Goal: Task Accomplishment & Management: Complete application form

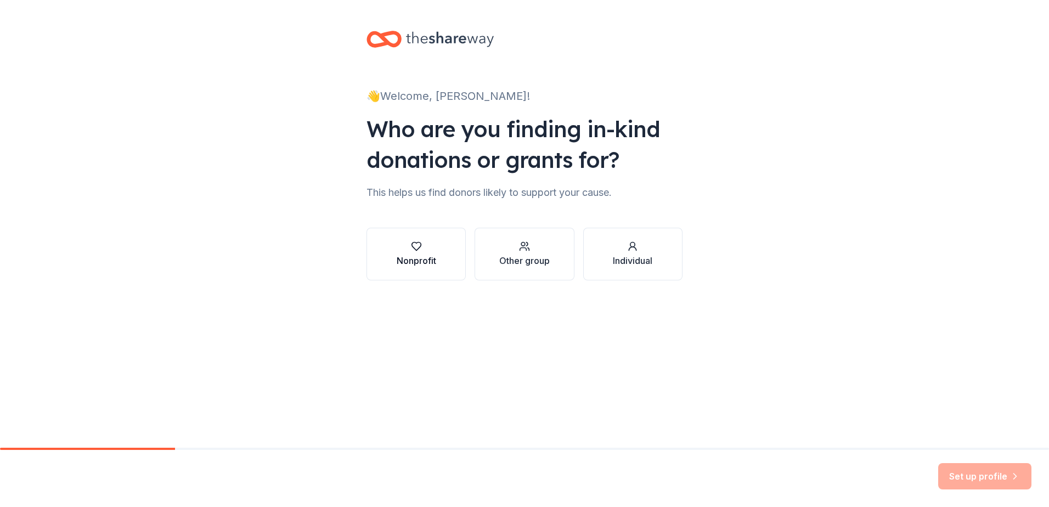
click at [401, 257] on div "Nonprofit" at bounding box center [417, 260] width 40 height 13
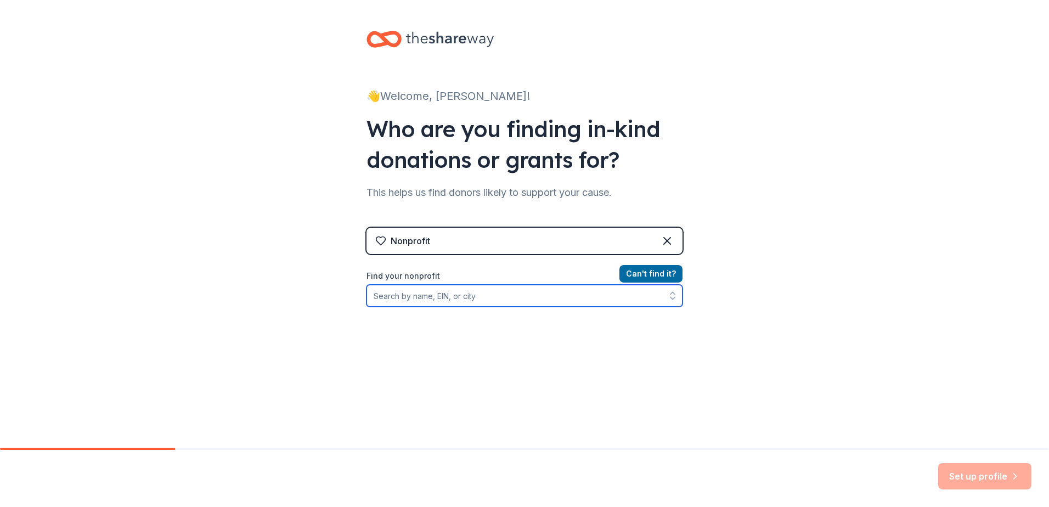
click at [396, 301] on input "Find your nonprofit" at bounding box center [525, 296] width 316 height 22
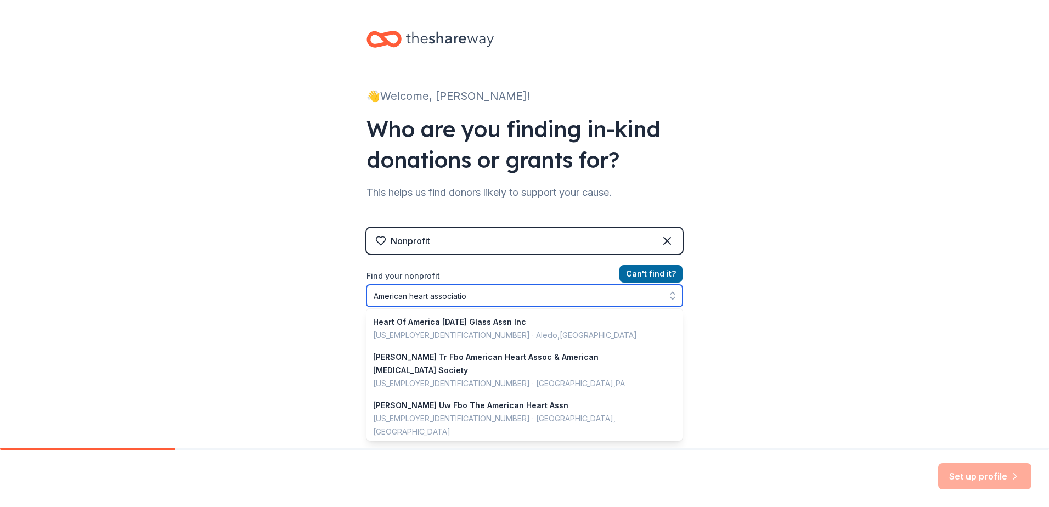
type input "American heart association"
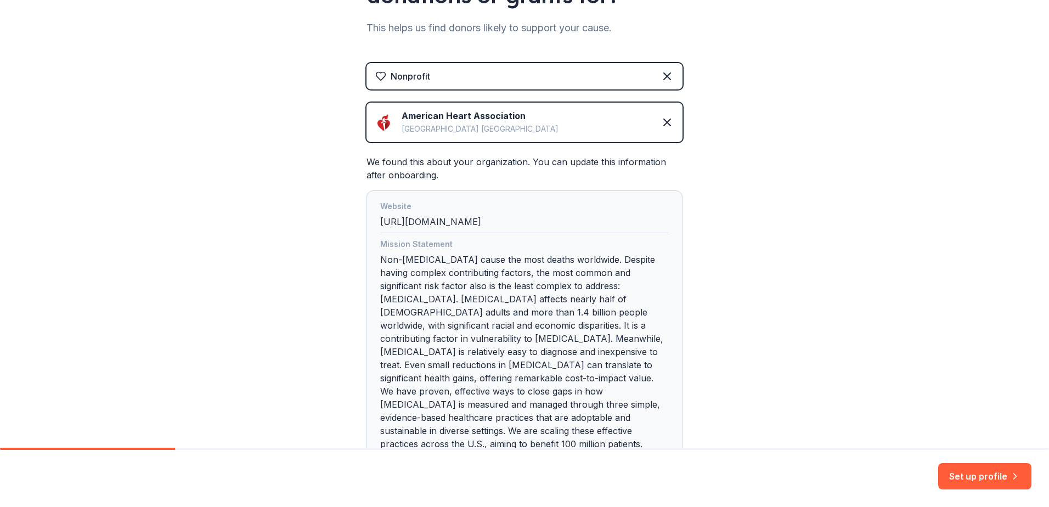
scroll to position [269, 0]
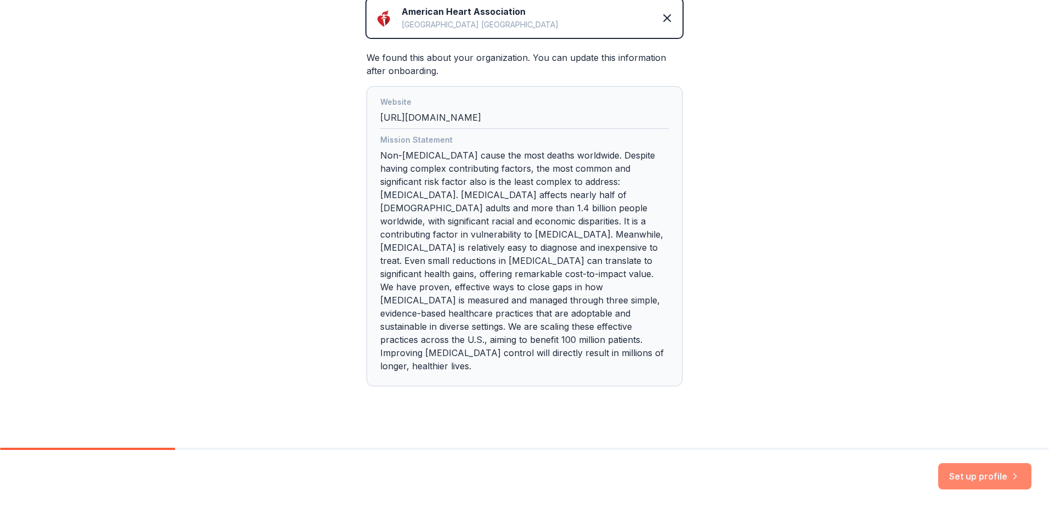
click at [969, 473] on button "Set up profile" at bounding box center [984, 476] width 93 height 26
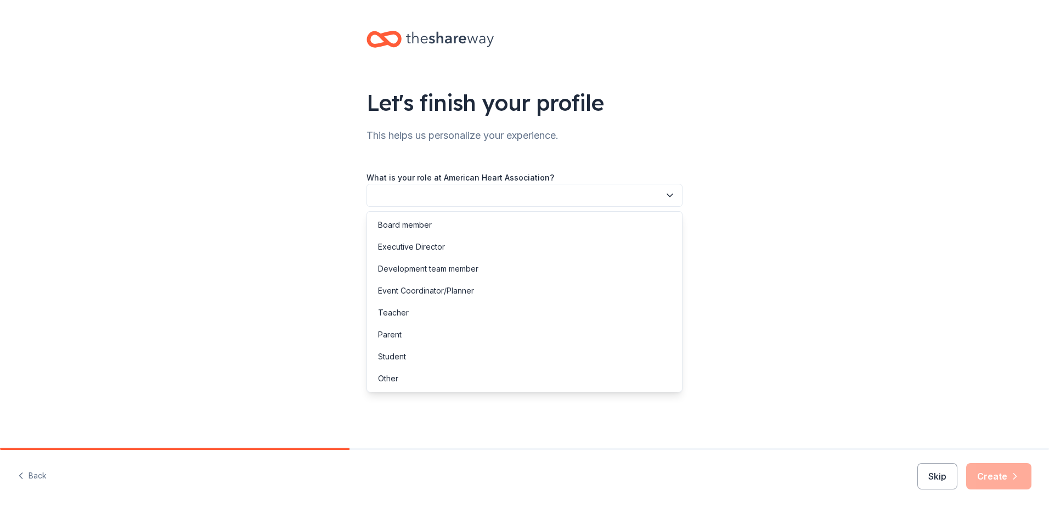
click at [669, 195] on icon "button" at bounding box center [669, 195] width 11 height 11
click at [428, 270] on div "Development team member" at bounding box center [428, 268] width 100 height 13
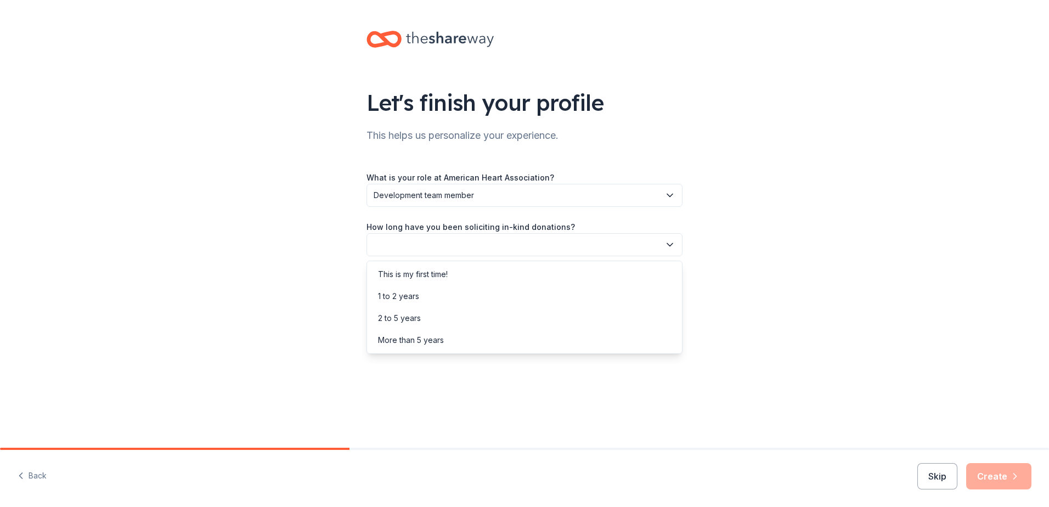
click at [668, 245] on icon "button" at bounding box center [669, 245] width 5 height 3
click at [405, 313] on div "2 to 5 years" at bounding box center [399, 318] width 43 height 13
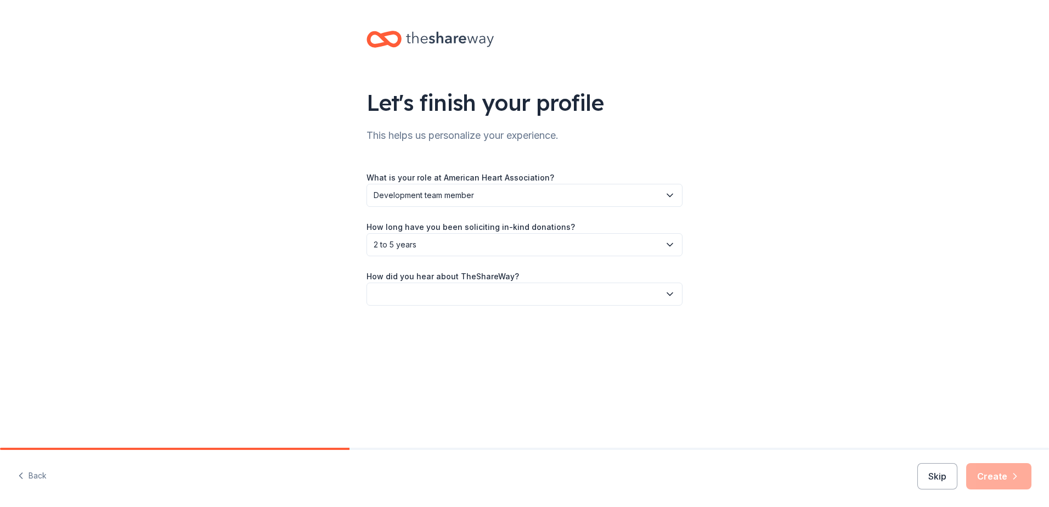
click at [670, 292] on icon "button" at bounding box center [669, 294] width 11 height 11
click at [399, 322] on div "Friend or colleague" at bounding box center [413, 323] width 71 height 13
click at [999, 473] on button "Create" at bounding box center [998, 476] width 65 height 26
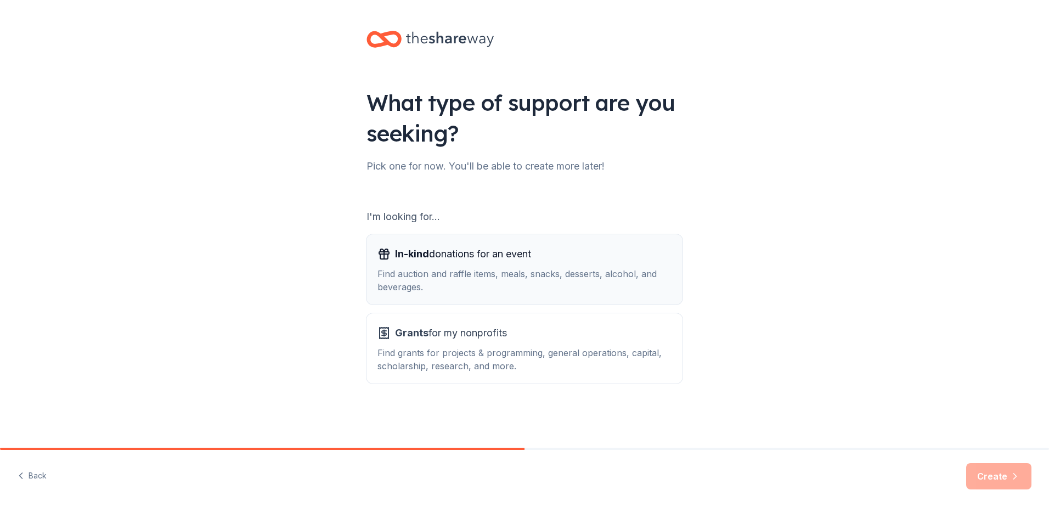
click at [454, 284] on div "Find auction and raffle items, meals, snacks, desserts, alcohol, and beverages." at bounding box center [524, 280] width 294 height 26
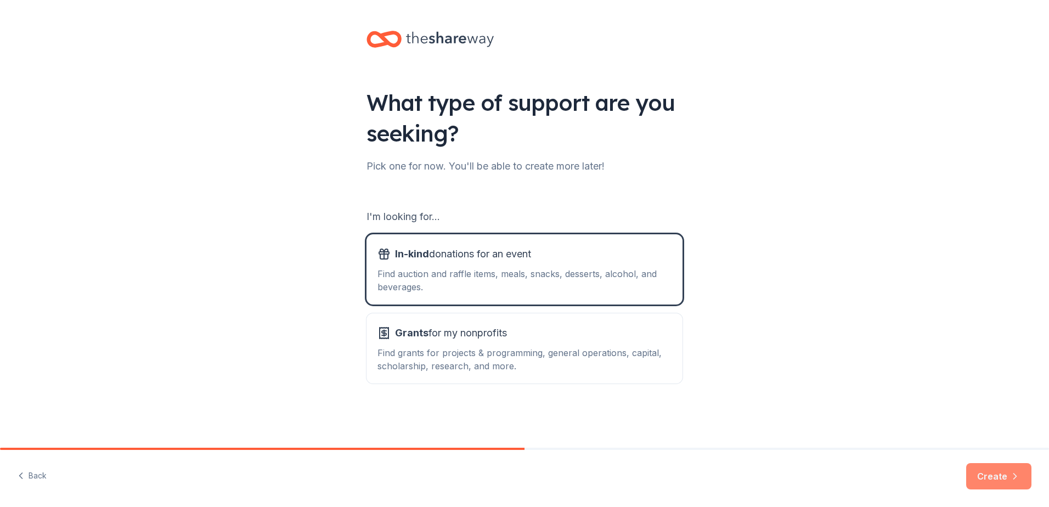
click at [981, 472] on button "Create" at bounding box center [998, 476] width 65 height 26
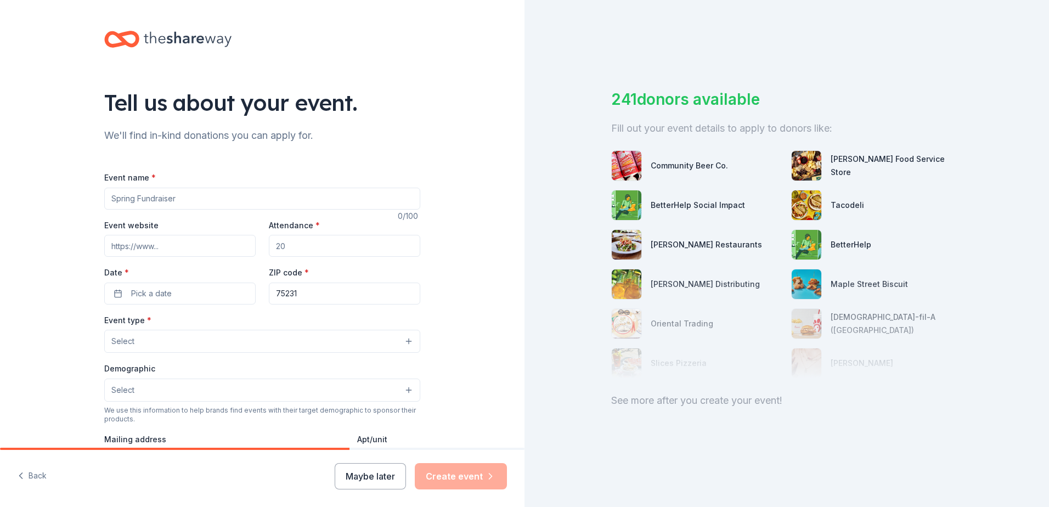
drag, startPoint x: 194, startPoint y: 202, endPoint x: 33, endPoint y: 199, distance: 161.3
click at [33, 199] on div "Tell us about your event. We'll find in-kind donations you can apply for. Event…" at bounding box center [262, 365] width 525 height 730
type input "Kids Heart Challenge"
type input "heart.org/schools"
drag, startPoint x: 303, startPoint y: 244, endPoint x: 196, endPoint y: 245, distance: 107.5
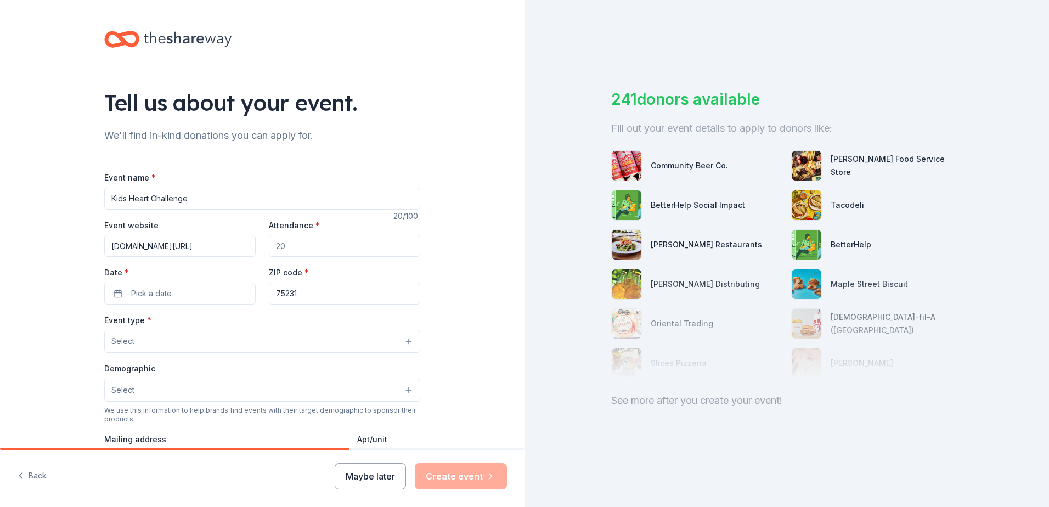
click at [196, 245] on div "Event website heart.org/schools Attendance * Date * Pick a date ZIP code * 75231" at bounding box center [262, 261] width 316 height 86
drag, startPoint x: 271, startPoint y: 247, endPoint x: 322, endPoint y: 248, distance: 50.5
click at [322, 248] on input "Attendance *" at bounding box center [344, 246] width 151 height 22
type input "2500"
click at [187, 288] on button "Pick a date" at bounding box center [179, 294] width 151 height 22
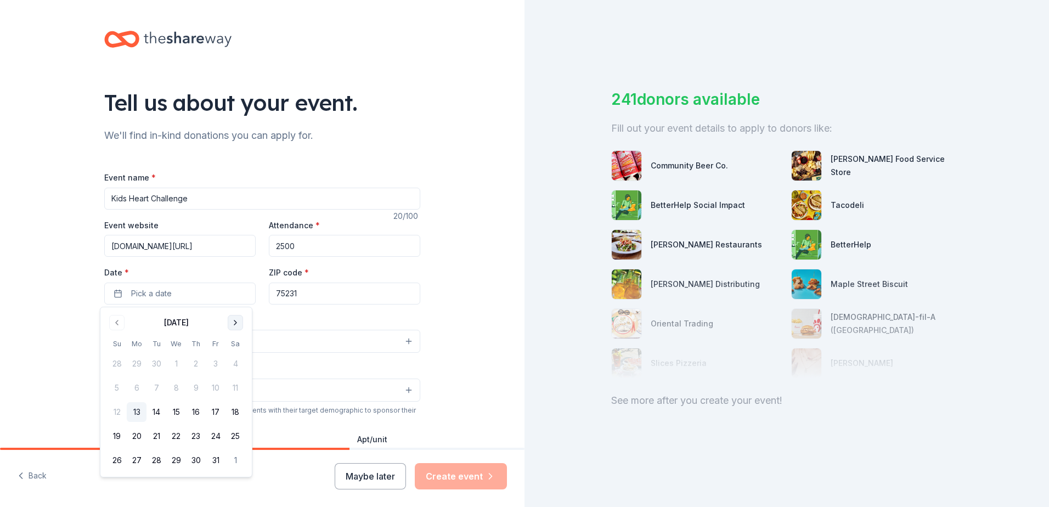
click at [238, 321] on button "Go to next month" at bounding box center [235, 322] width 15 height 15
click at [136, 437] on button "19" at bounding box center [137, 436] width 20 height 20
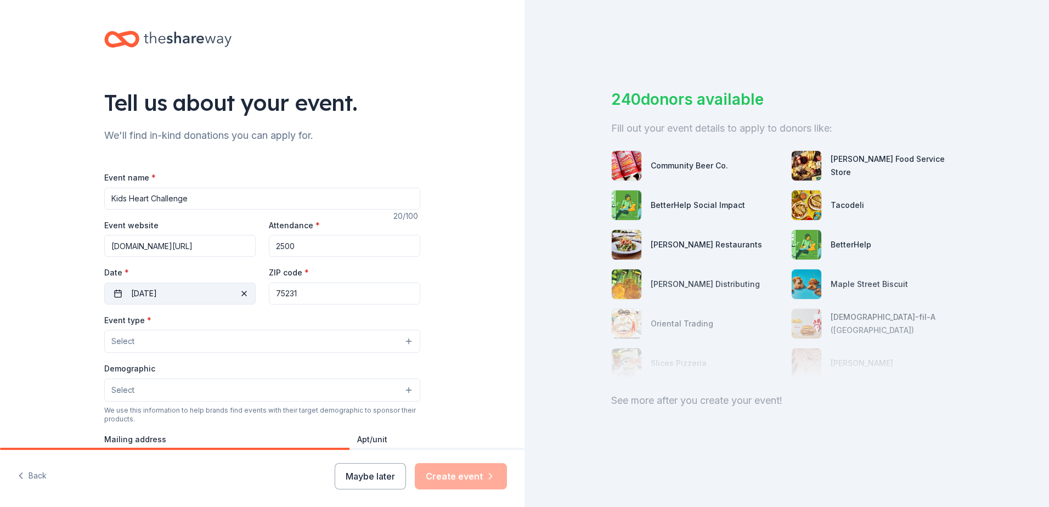
drag, startPoint x: 326, startPoint y: 300, endPoint x: 215, endPoint y: 300, distance: 111.9
click at [215, 300] on div "Event website heart.org/schools Attendance * 2500 Date * 01/19/2026 ZIP code * …" at bounding box center [262, 261] width 316 height 86
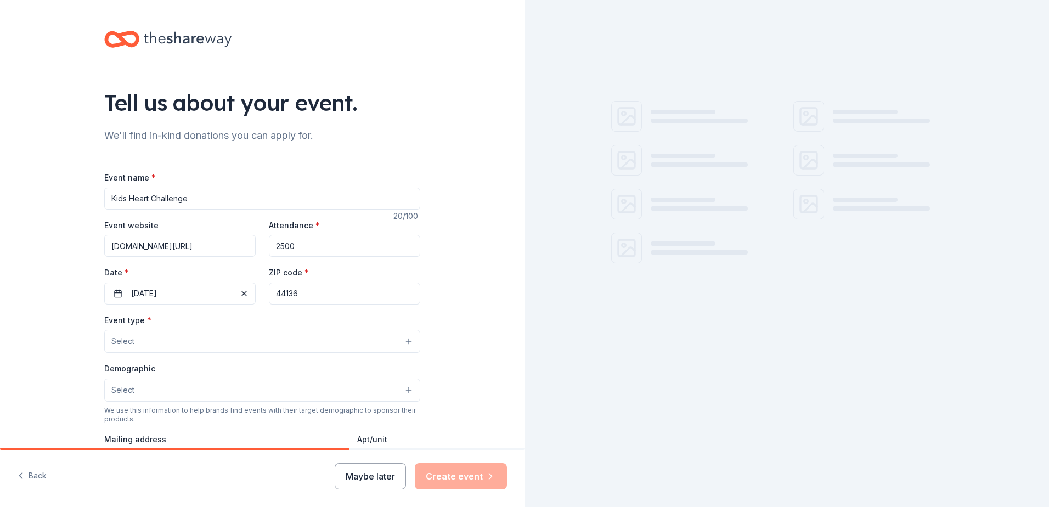
type input "44136"
click at [195, 338] on button "Select" at bounding box center [262, 341] width 316 height 23
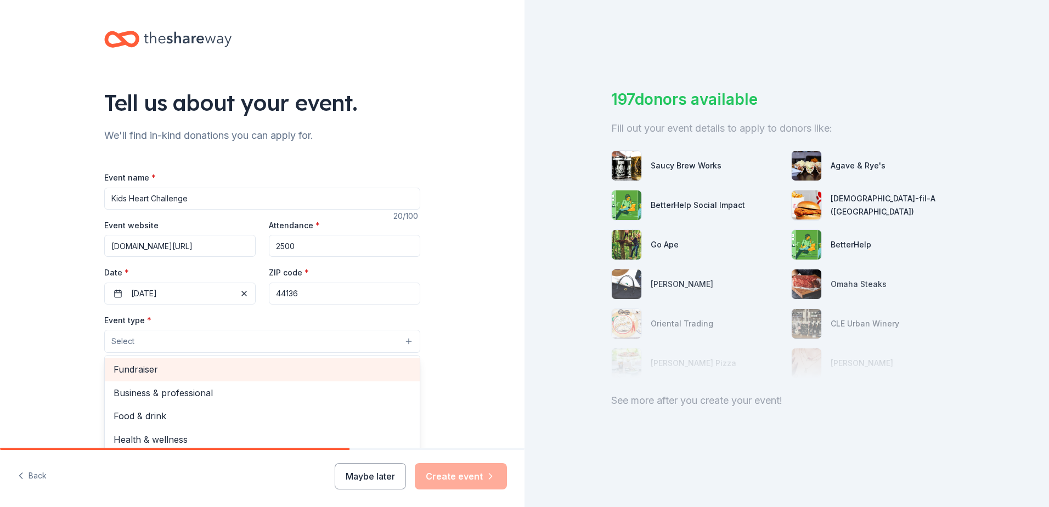
click at [150, 368] on span "Fundraiser" at bounding box center [262, 369] width 297 height 14
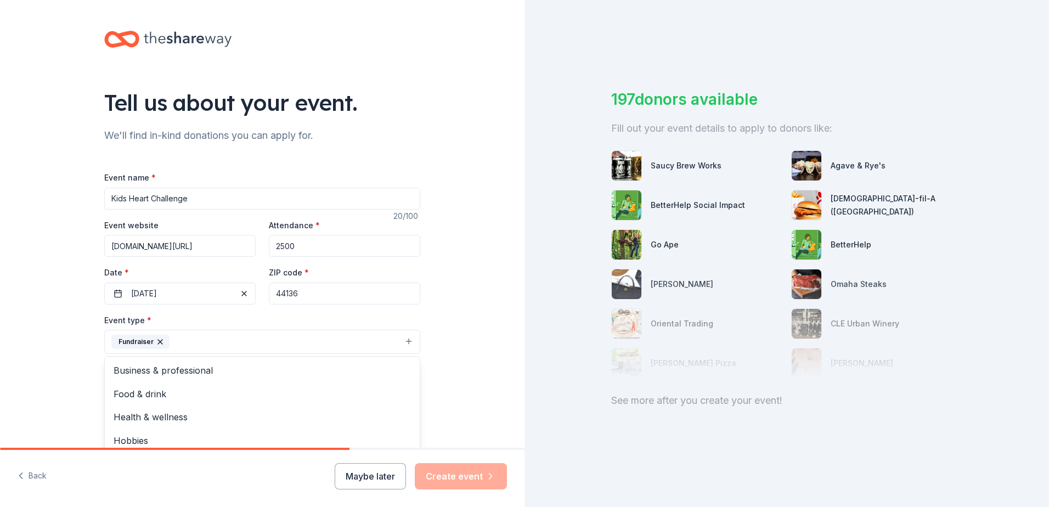
click at [467, 339] on div "Tell us about your event. We'll find in-kind donations you can apply for. Event…" at bounding box center [262, 365] width 525 height 731
click at [307, 336] on button "Fundraiser" at bounding box center [262, 342] width 316 height 24
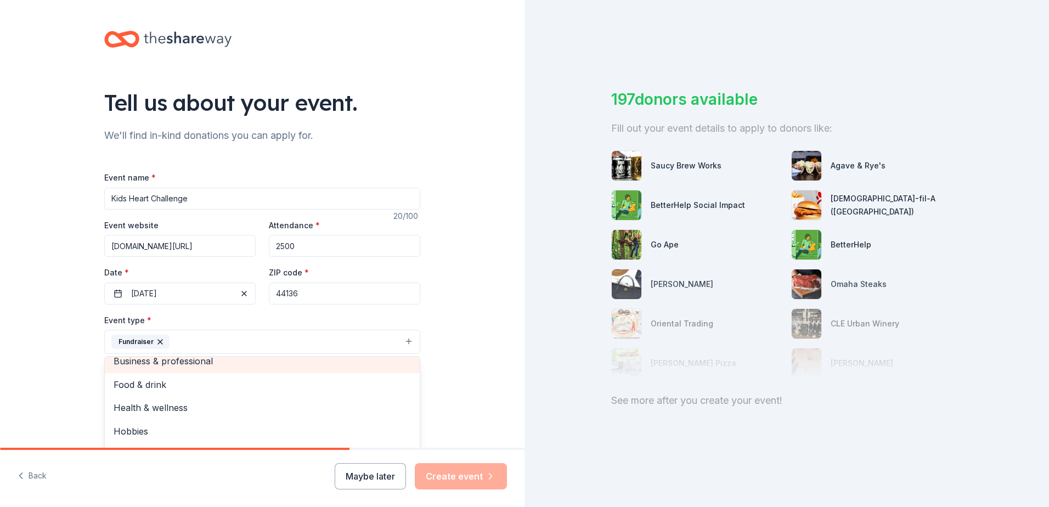
scroll to position [13, 0]
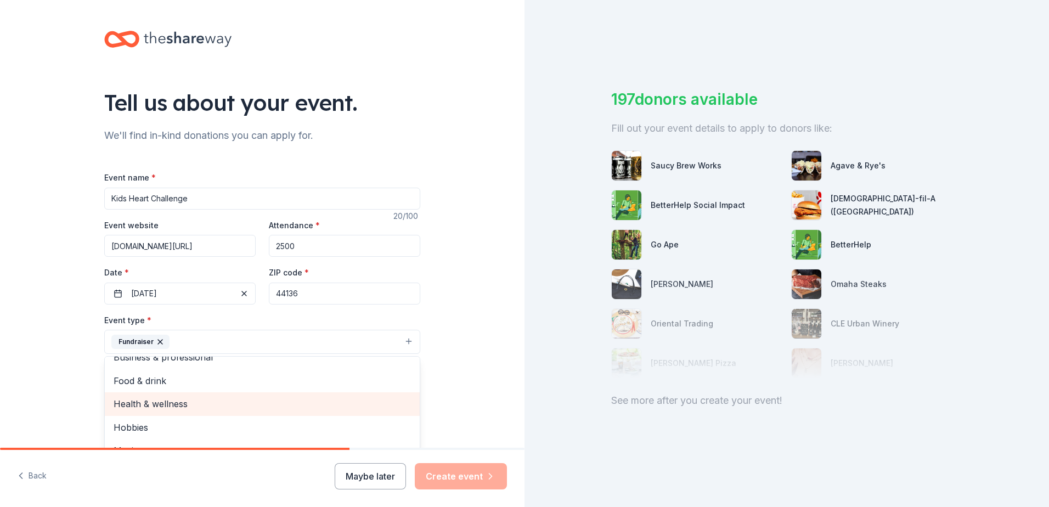
click at [159, 394] on div "Health & wellness" at bounding box center [262, 403] width 315 height 23
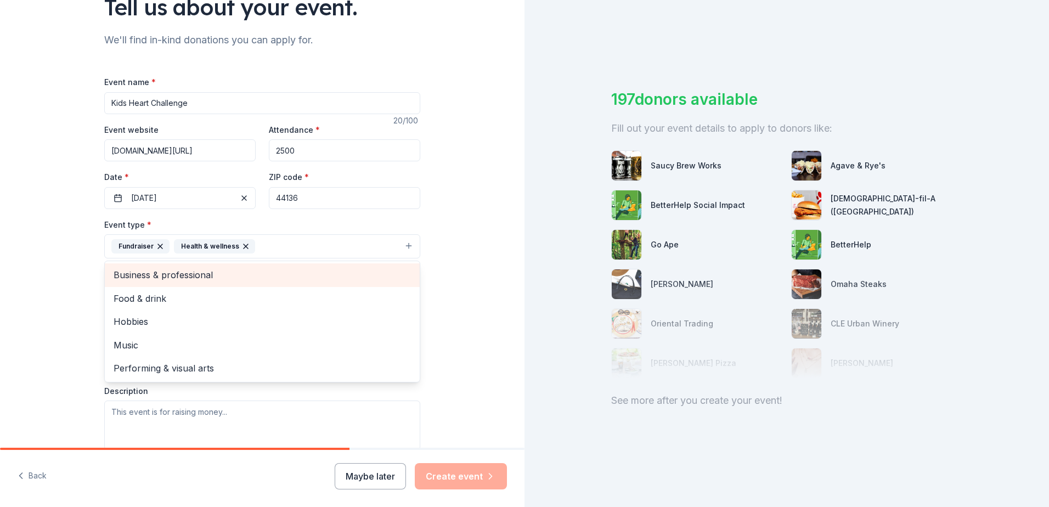
scroll to position [110, 0]
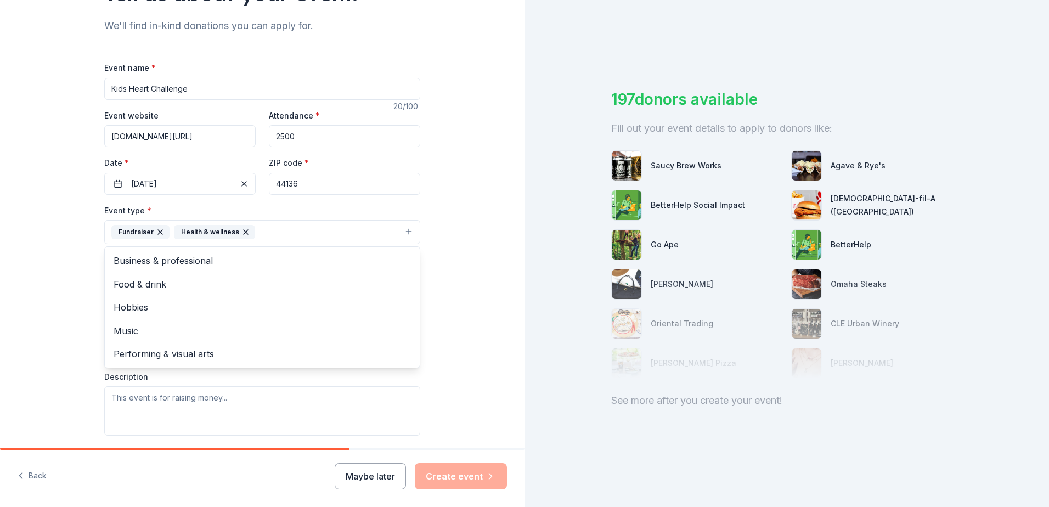
click at [470, 321] on div "Tell us about your event. We'll find in-kind donations you can apply for. Event…" at bounding box center [262, 255] width 525 height 731
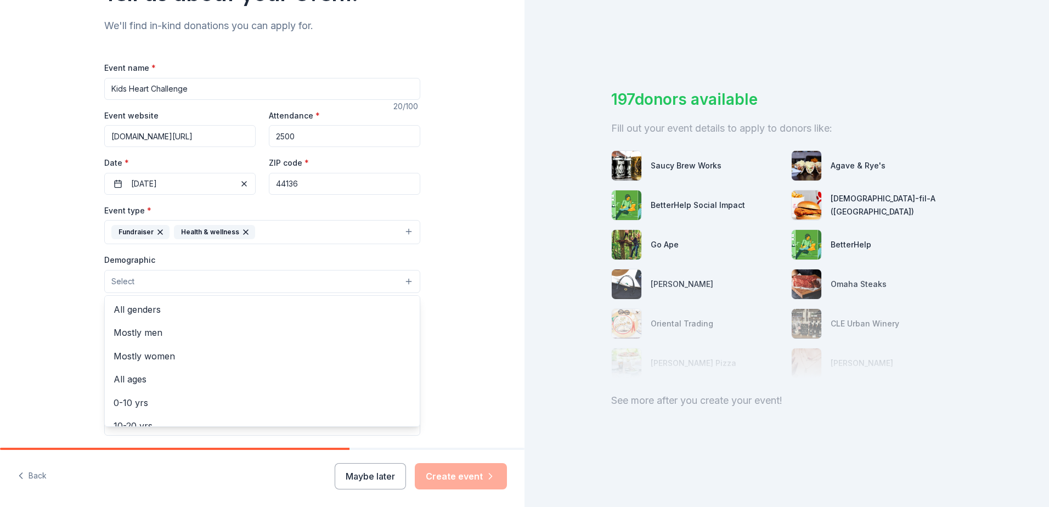
click at [191, 278] on button "Select" at bounding box center [262, 281] width 316 height 23
click at [153, 314] on span "All genders" at bounding box center [262, 309] width 297 height 14
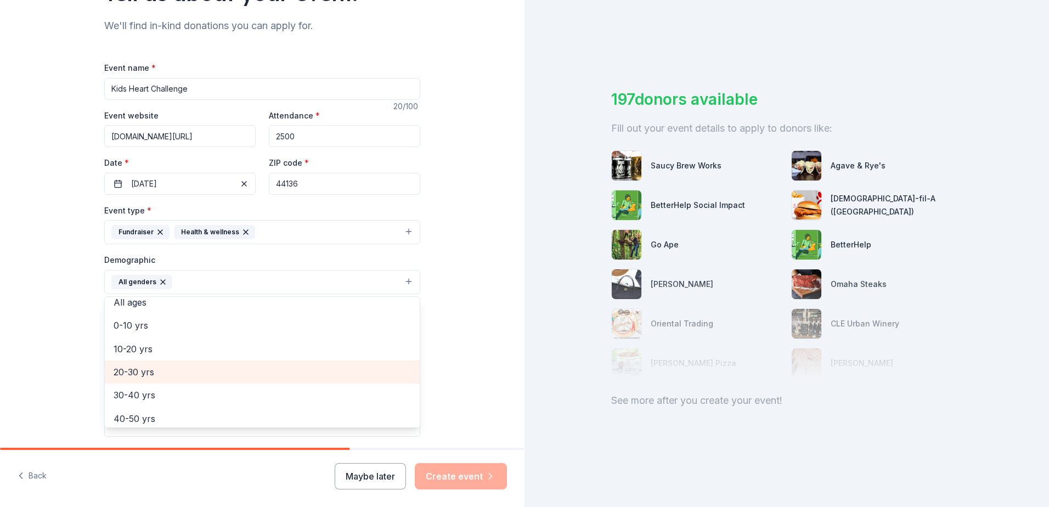
click at [185, 368] on span "20-30 yrs" at bounding box center [262, 372] width 297 height 14
click at [180, 377] on span "30-40 yrs" at bounding box center [262, 372] width 297 height 14
click at [176, 370] on span "40-50 yrs" at bounding box center [262, 372] width 297 height 14
click at [168, 371] on span "50-60 yrs" at bounding box center [262, 372] width 297 height 14
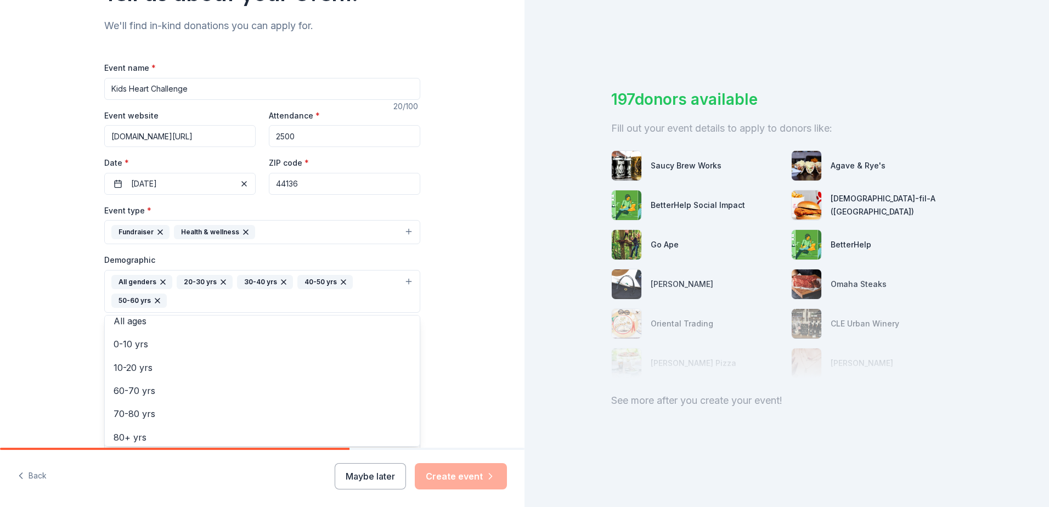
click at [460, 308] on div "Tell us about your event. We'll find in-kind donations you can apply for. Event…" at bounding box center [262, 265] width 525 height 751
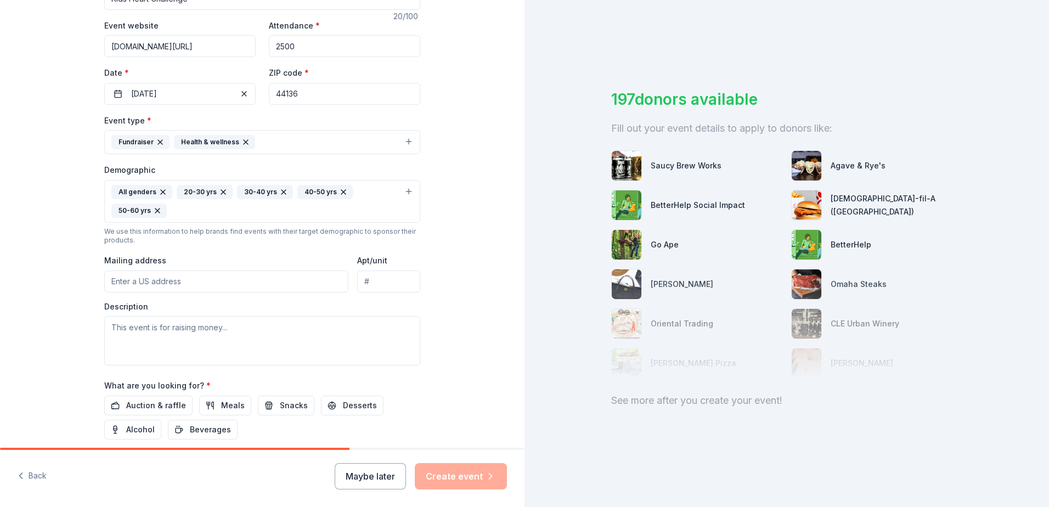
scroll to position [219, 0]
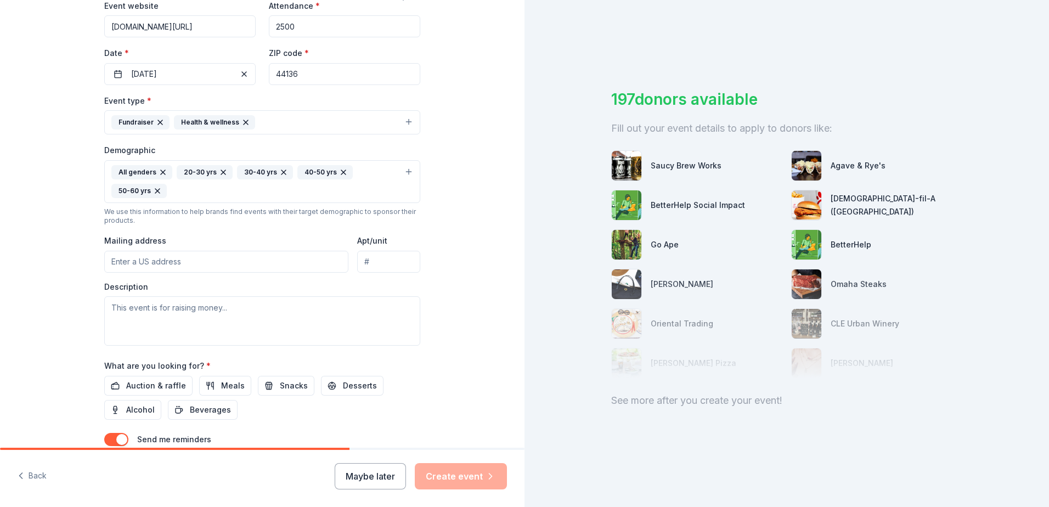
click at [138, 267] on input "Mailing address" at bounding box center [226, 262] width 244 height 22
type input "10204 Lake Meadows Drive, Strongsville, OH, 44136"
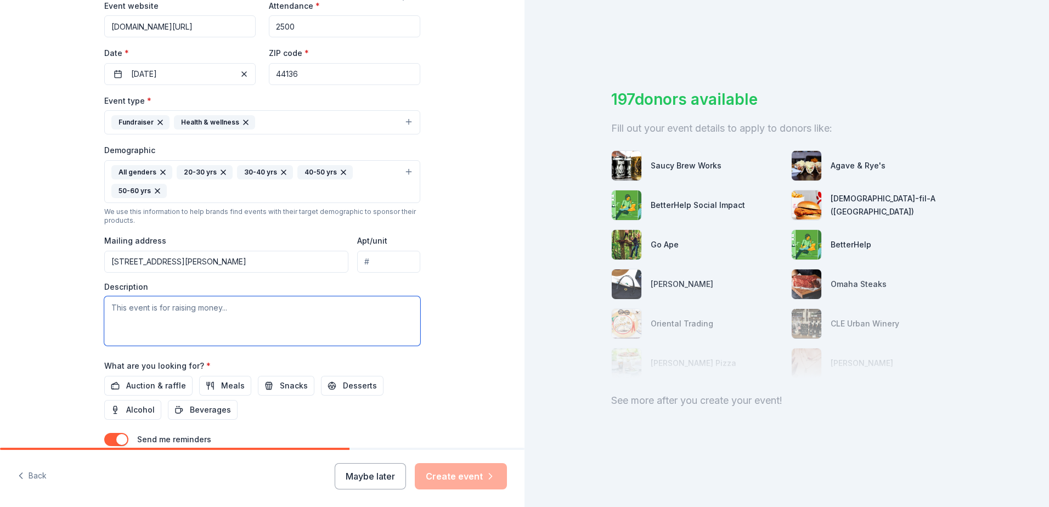
click at [189, 304] on textarea at bounding box center [262, 320] width 316 height 49
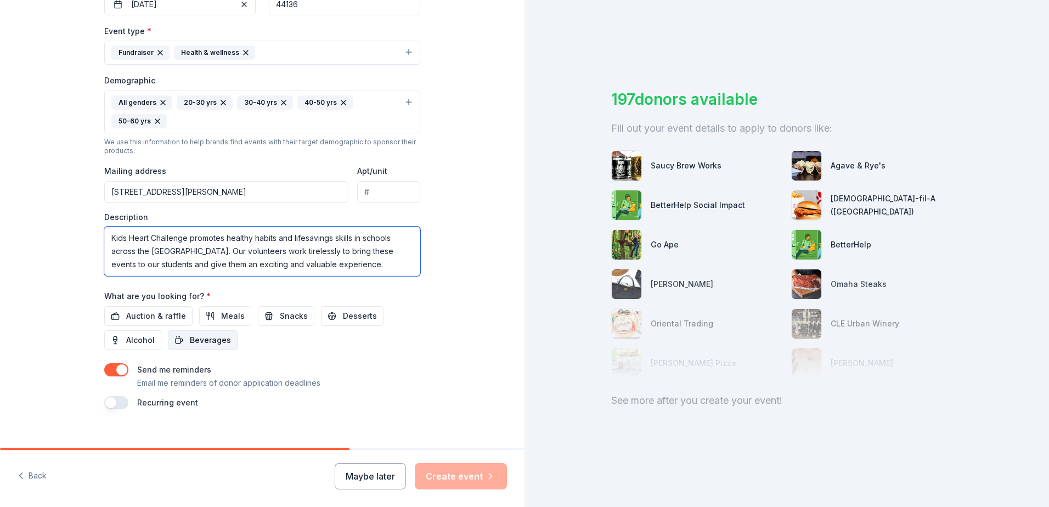
scroll to position [303, 0]
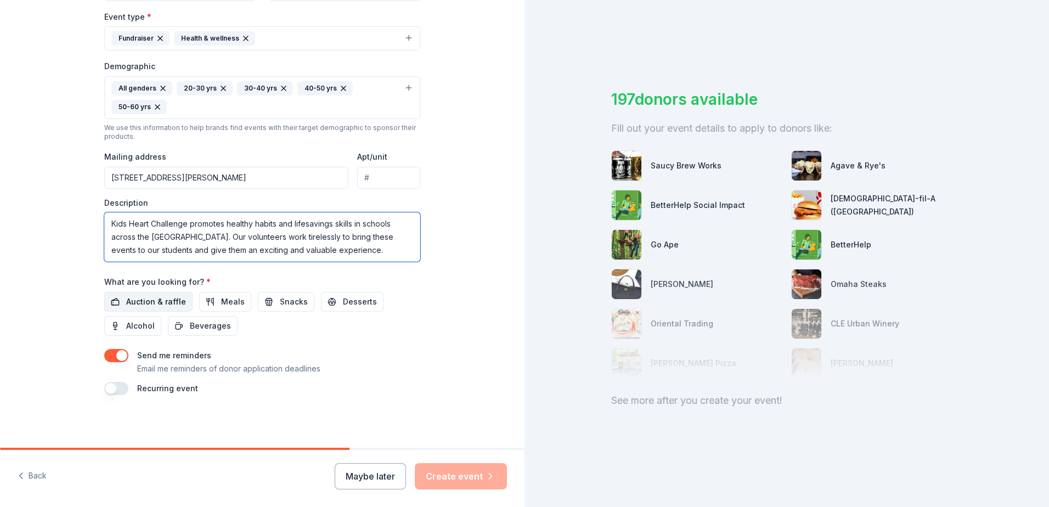
type textarea "Kids Heart Challenge promotes healthy habits and lifesavings skills in schools …"
click at [155, 297] on span "Auction & raffle" at bounding box center [156, 301] width 60 height 13
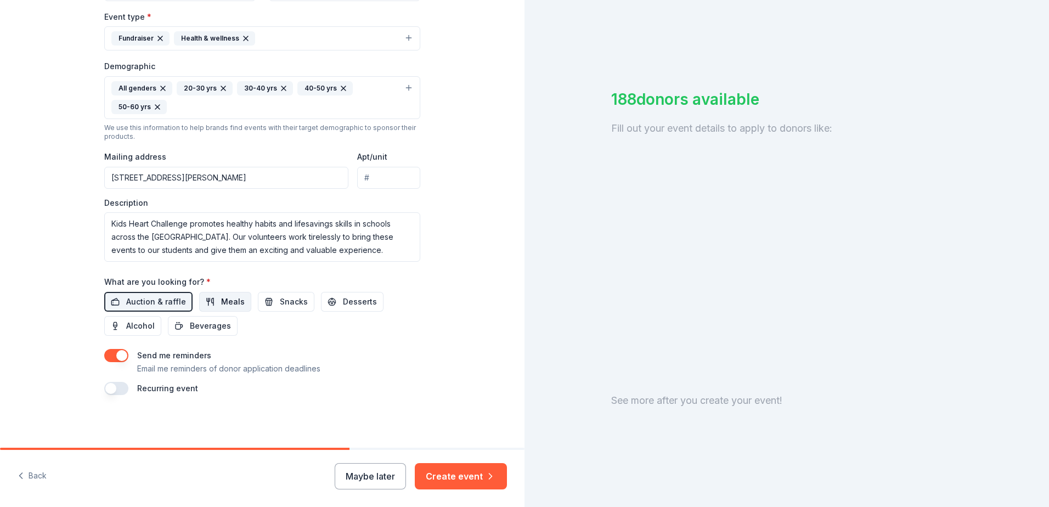
click at [221, 302] on span "Meals" at bounding box center [233, 301] width 24 height 13
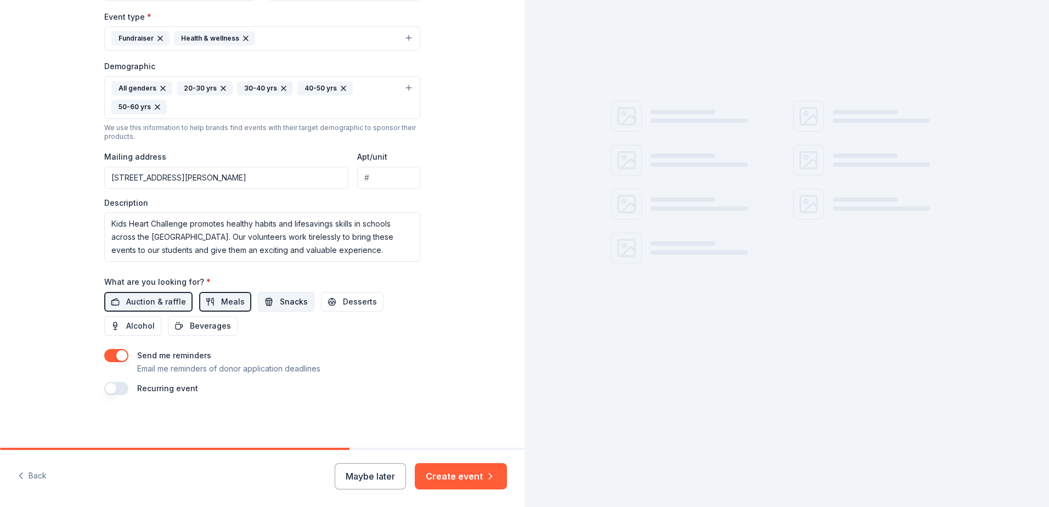
click at [280, 297] on span "Snacks" at bounding box center [294, 301] width 28 height 13
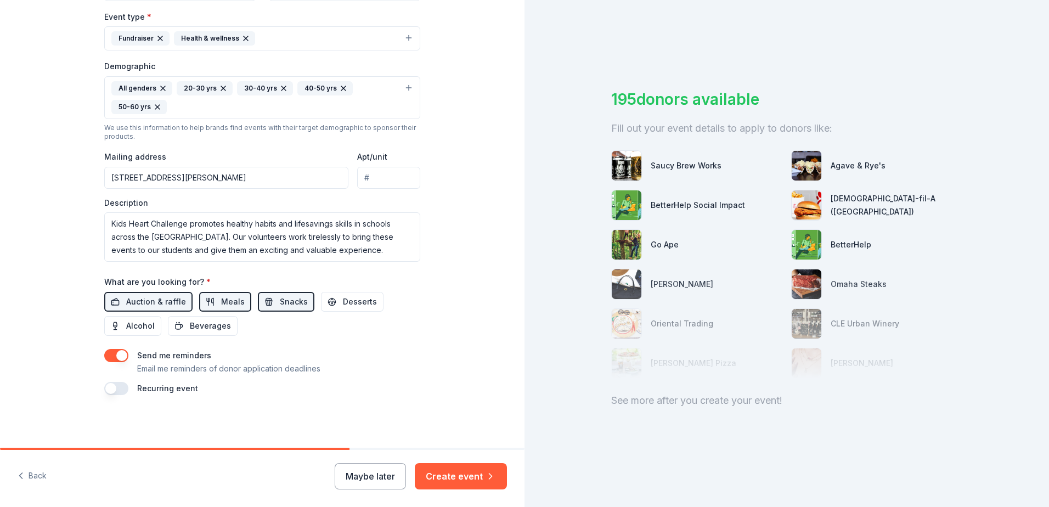
click at [121, 391] on button "button" at bounding box center [116, 388] width 24 height 13
click at [115, 388] on button "button" at bounding box center [116, 388] width 24 height 13
click at [476, 475] on button "Create event" at bounding box center [461, 476] width 92 height 26
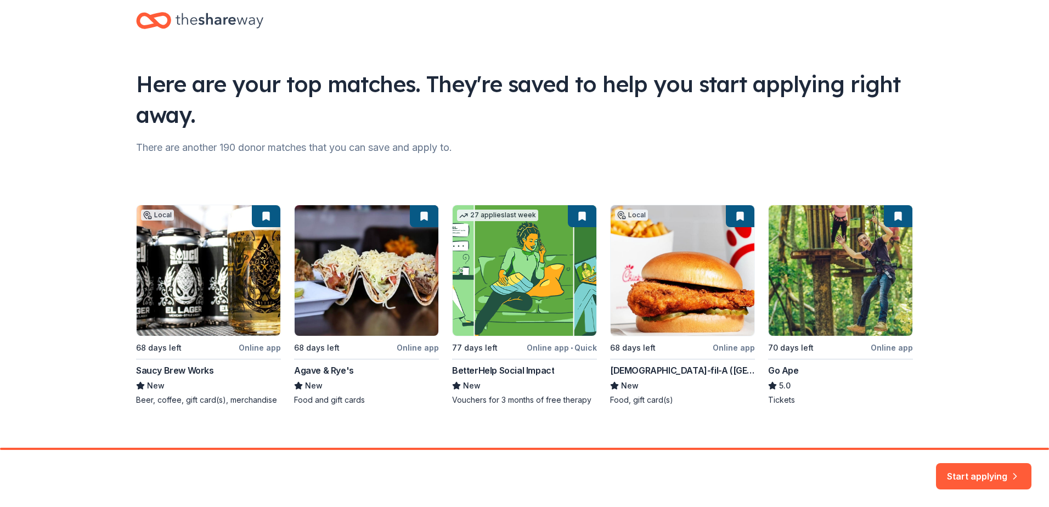
scroll to position [29, 0]
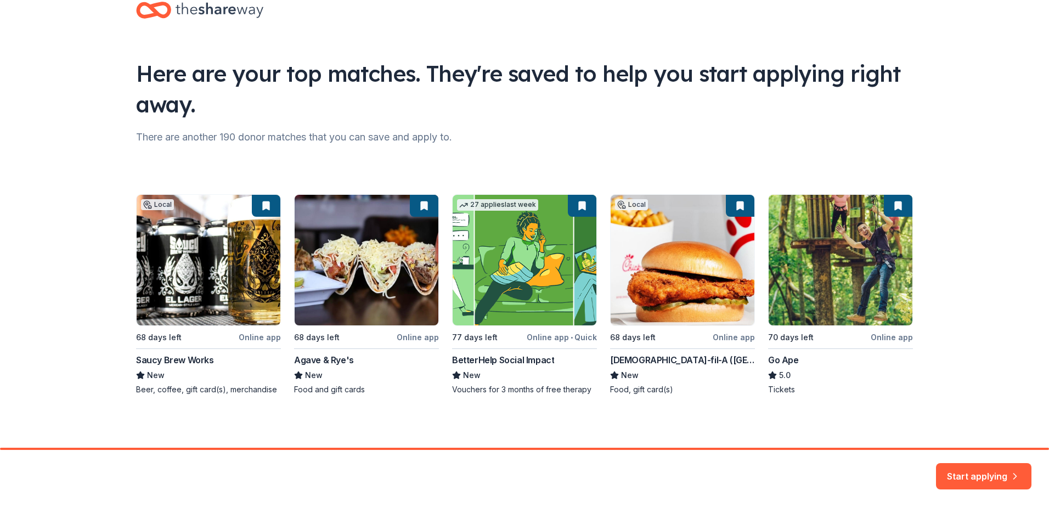
click at [689, 290] on div "Local 68 days left Online app Saucy Brew Works New Beer, coffee, gift card(s), …" at bounding box center [524, 294] width 777 height 201
click at [988, 470] on button "Start applying" at bounding box center [983, 471] width 95 height 26
click at [967, 319] on div "Here are your top matches. They're saved to help you start applying right away.…" at bounding box center [524, 209] width 1049 height 477
click at [797, 333] on div "Local 68 days left Online app Saucy Brew Works New Beer, coffee, gift card(s), …" at bounding box center [524, 294] width 777 height 201
click at [975, 477] on div "Start applying" at bounding box center [983, 476] width 95 height 26
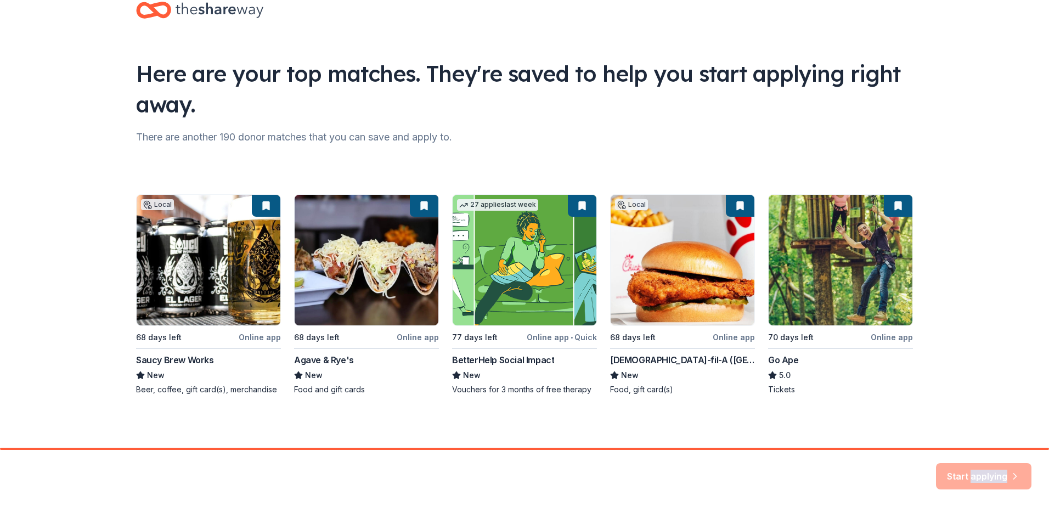
click at [975, 477] on div "Start applying" at bounding box center [983, 476] width 95 height 26
click at [993, 473] on div "Start applying" at bounding box center [983, 476] width 95 height 26
click at [961, 467] on div "Start applying" at bounding box center [983, 476] width 95 height 26
click at [762, 251] on div "Local 68 days left Online app Saucy Brew Works New Beer, coffee, gift card(s), …" at bounding box center [524, 294] width 777 height 201
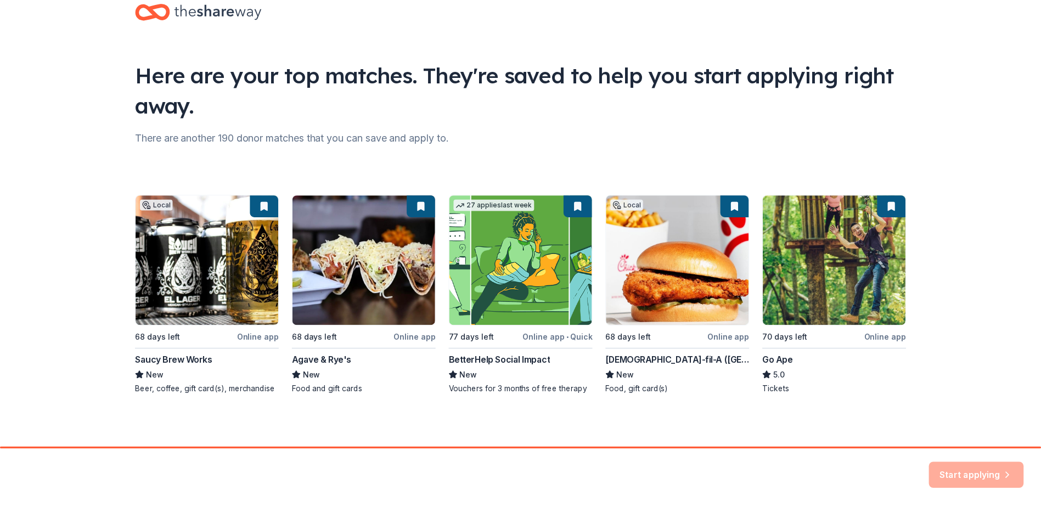
scroll to position [10, 0]
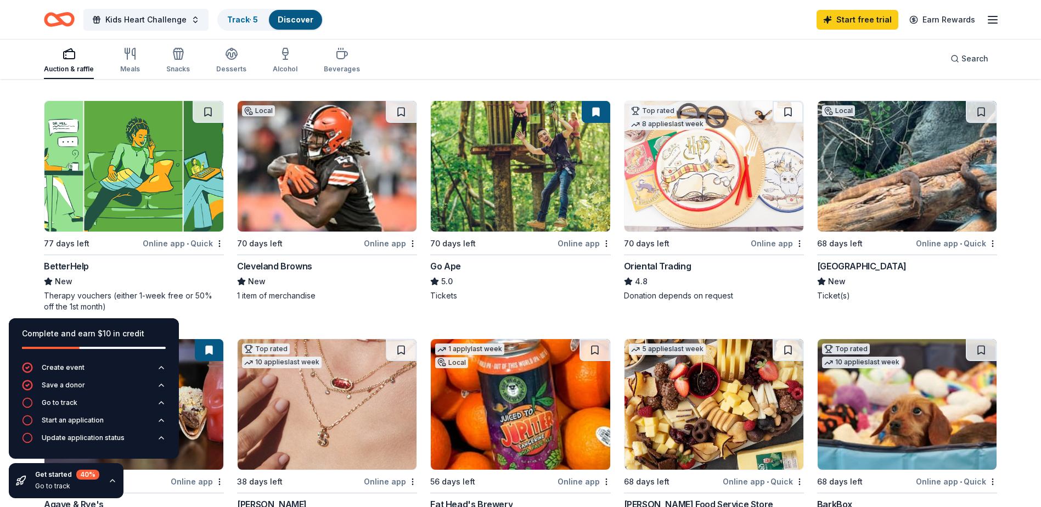
scroll to position [329, 0]
click at [294, 193] on img at bounding box center [327, 165] width 179 height 131
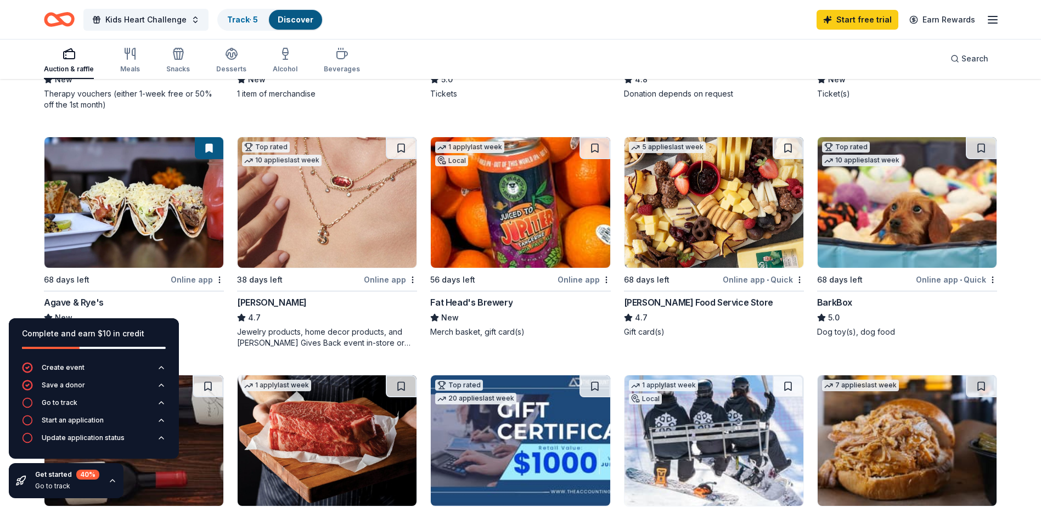
scroll to position [549, 0]
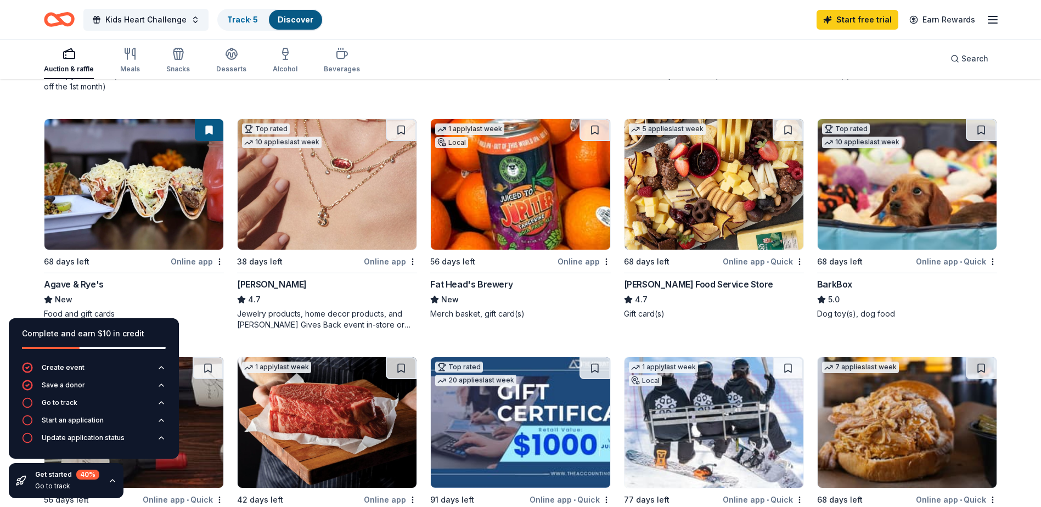
click at [757, 263] on div "Online app • Quick" at bounding box center [763, 262] width 81 height 14
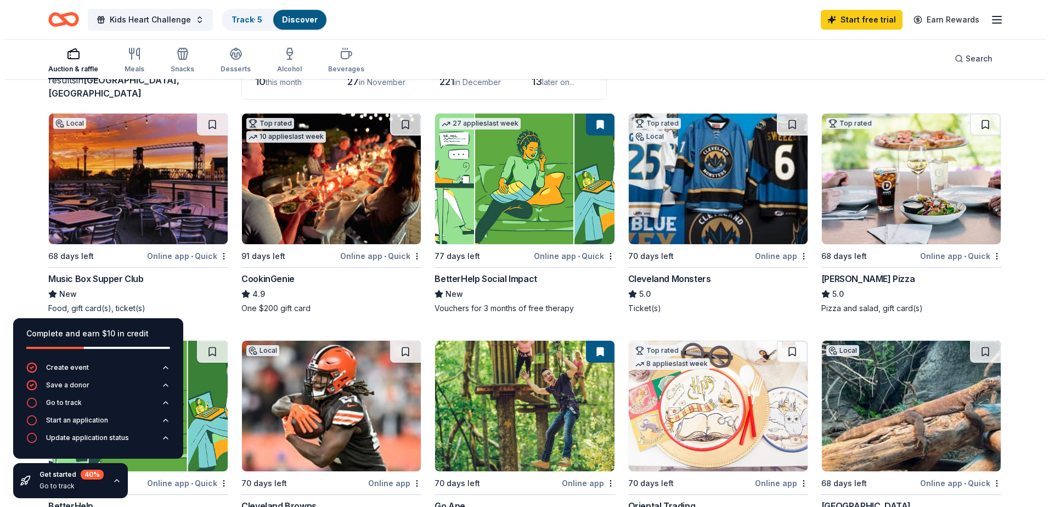
scroll to position [0, 0]
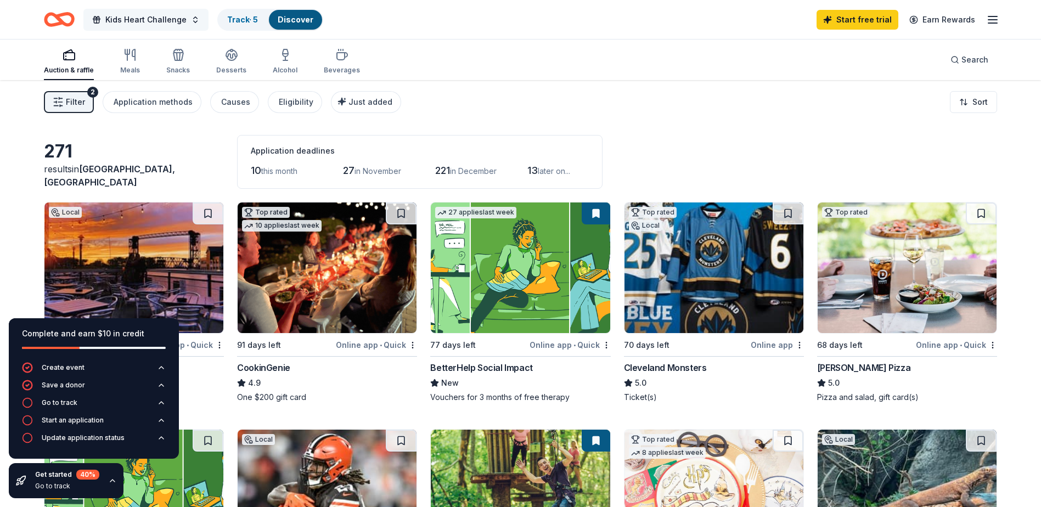
click at [143, 18] on span "Kids Heart Challenge" at bounding box center [145, 19] width 81 height 13
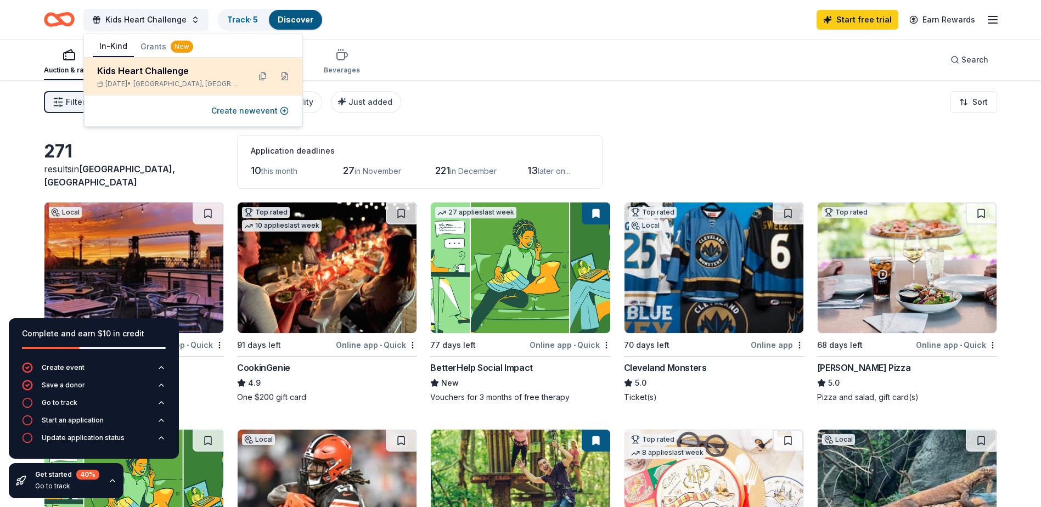
click at [164, 72] on div "Kids Heart Challenge" at bounding box center [169, 70] width 144 height 13
click at [283, 75] on button at bounding box center [285, 76] width 18 height 18
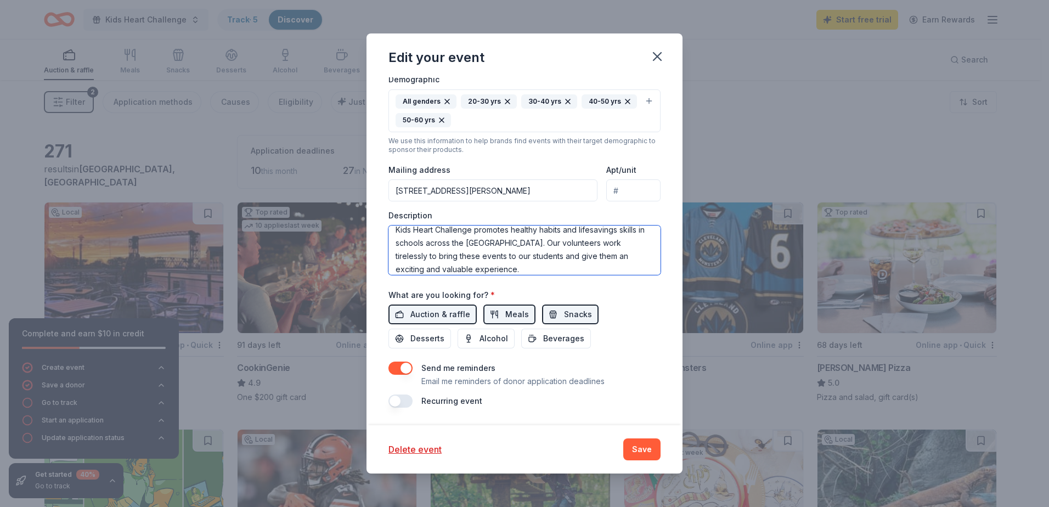
scroll to position [13, 0]
click at [510, 262] on textarea "Kids Heart Challenge promotes healthy habits and lifesavings skills in schools …" at bounding box center [524, 250] width 272 height 49
paste textarea "By joining Kids Heart Challenge, your student will learn how to keep their hear…"
click at [599, 261] on textarea "Kids Heart Challenge promotes healthy habits and lifesavings skills in schools …" at bounding box center [524, 250] width 272 height 49
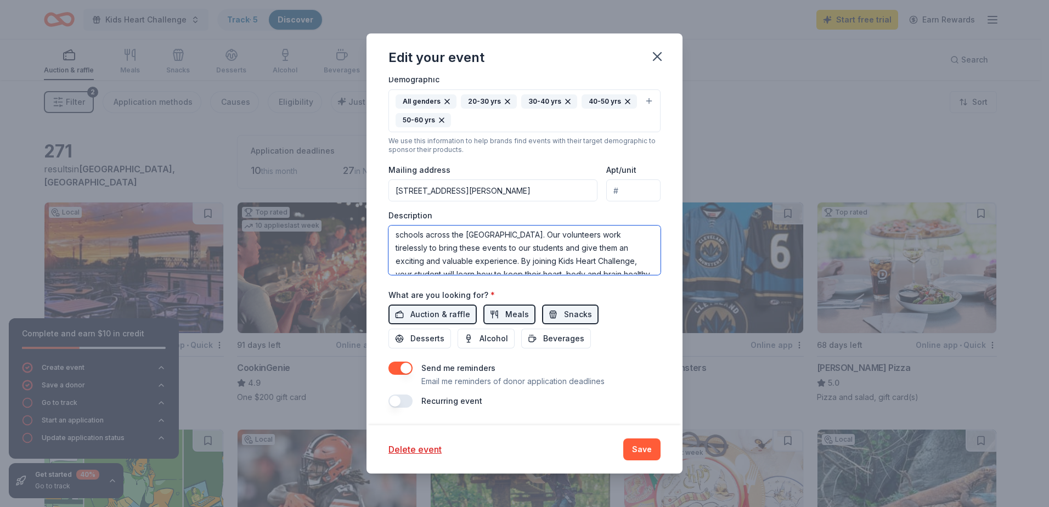
click at [599, 261] on textarea "Kids Heart Challenge promotes healthy habits and lifesavings skills in schools …" at bounding box center [524, 250] width 272 height 49
click at [616, 266] on textarea "Kids Heart Challenge promotes healthy habits and lifesavings skills in schools …" at bounding box center [524, 250] width 272 height 49
click at [632, 262] on textarea "Kids Heart Challenge promotes healthy habits and lifesavings skills in schools …" at bounding box center [524, 250] width 272 height 49
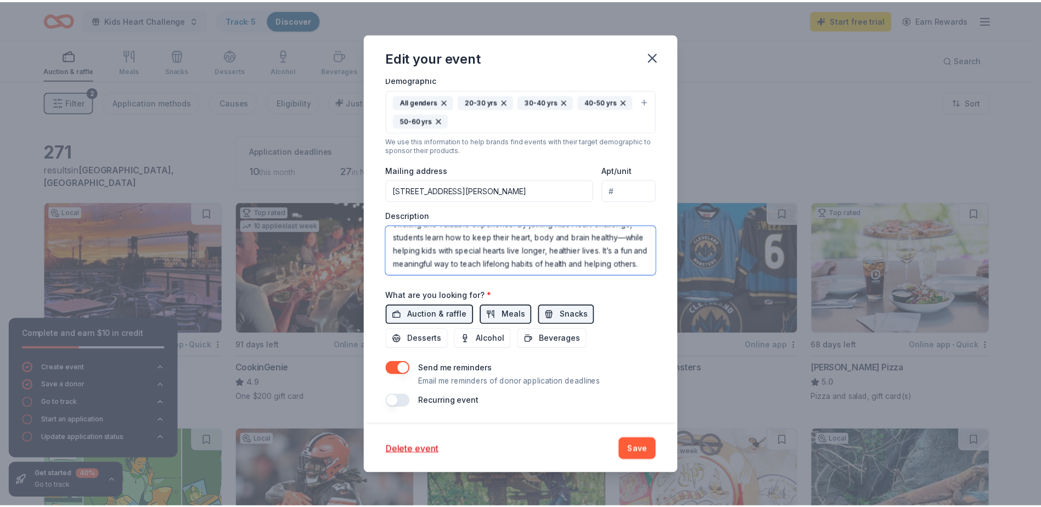
scroll to position [66, 0]
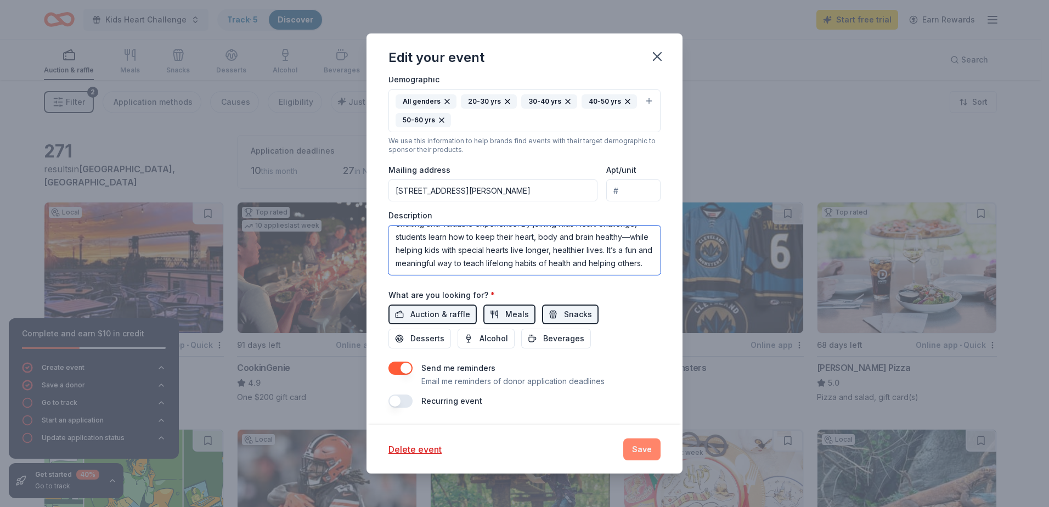
type textarea "Kids Heart Challenge promotes healthy habits and lifesavings skills in schools …"
click at [637, 453] on button "Save" at bounding box center [641, 449] width 37 height 22
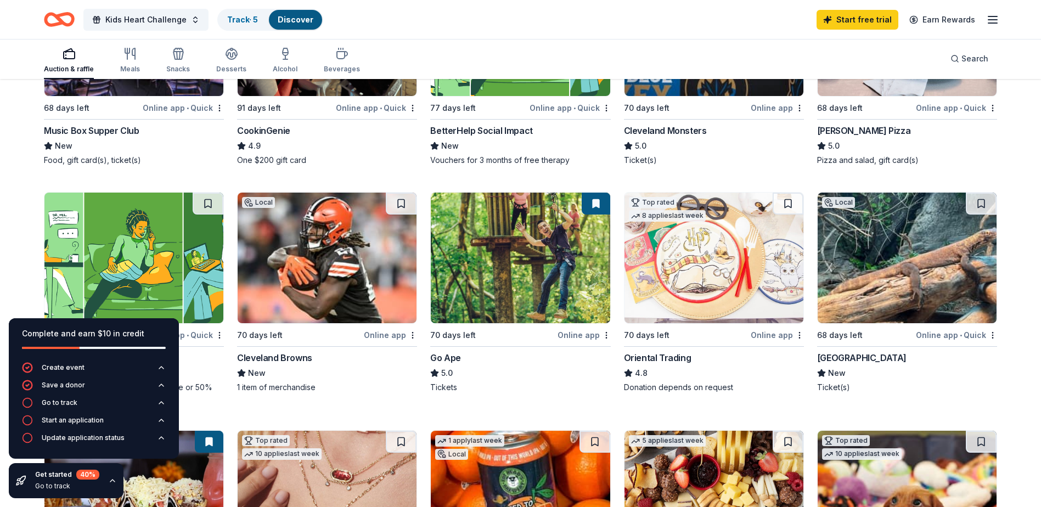
scroll to position [0, 0]
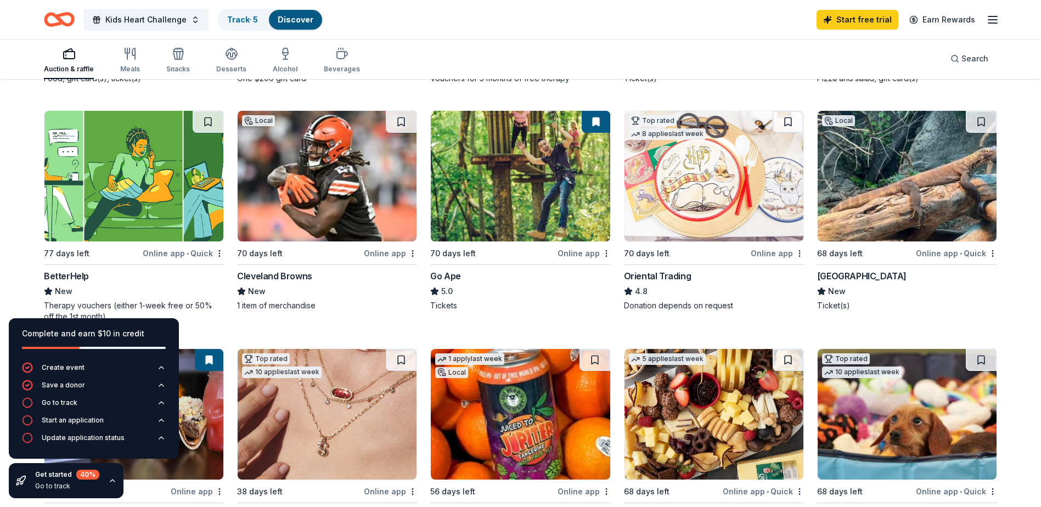
scroll to position [384, 0]
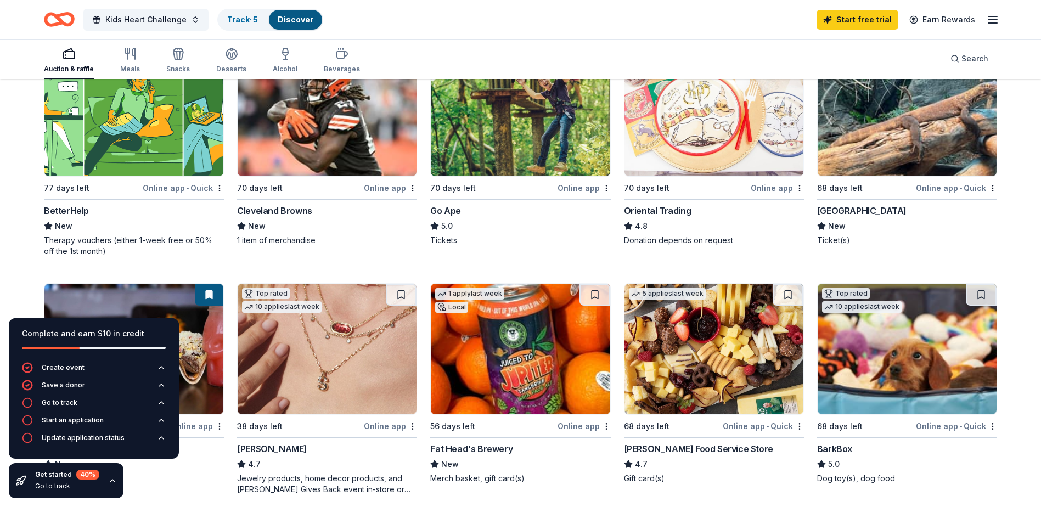
click at [746, 426] on div "Online app • Quick" at bounding box center [763, 426] width 81 height 14
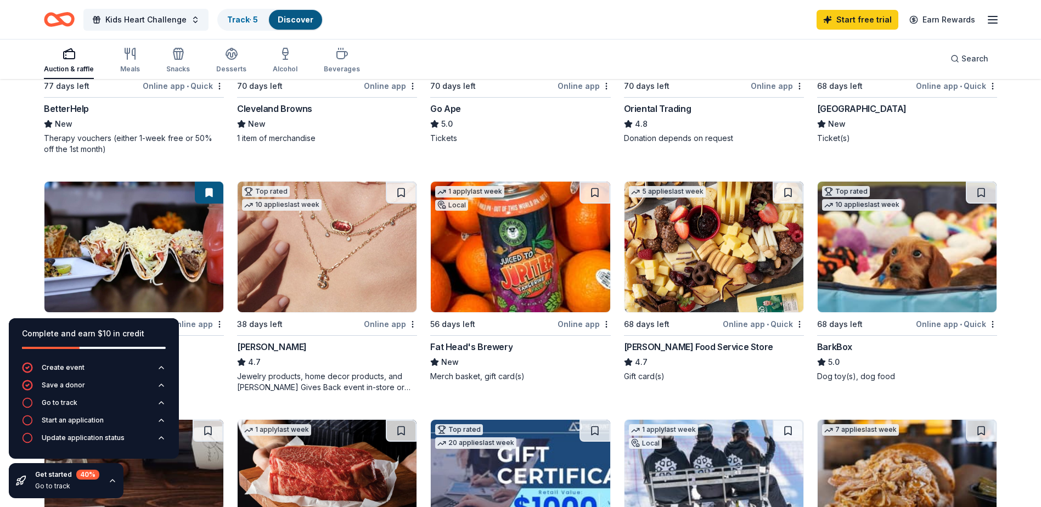
scroll to position [494, 0]
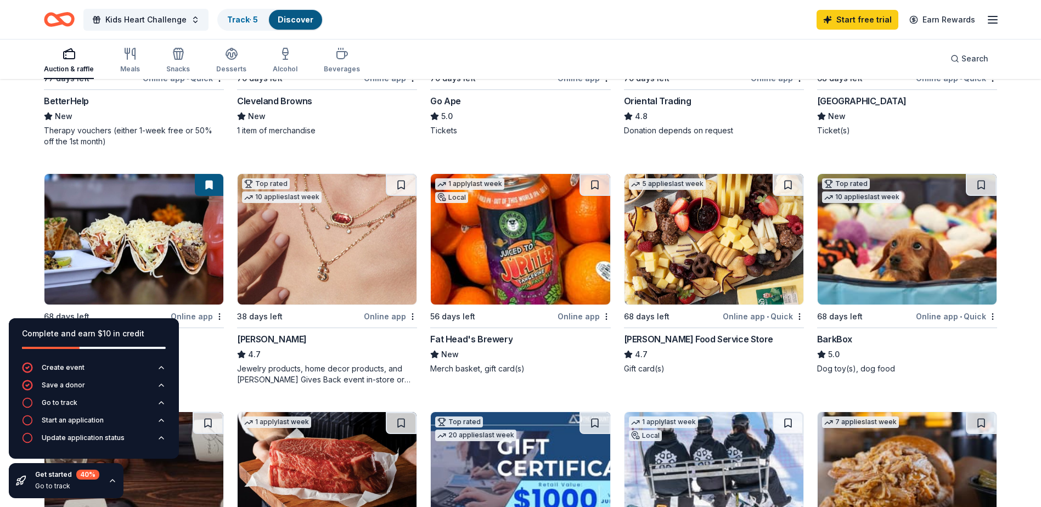
click at [945, 314] on div "Online app • Quick" at bounding box center [956, 316] width 81 height 14
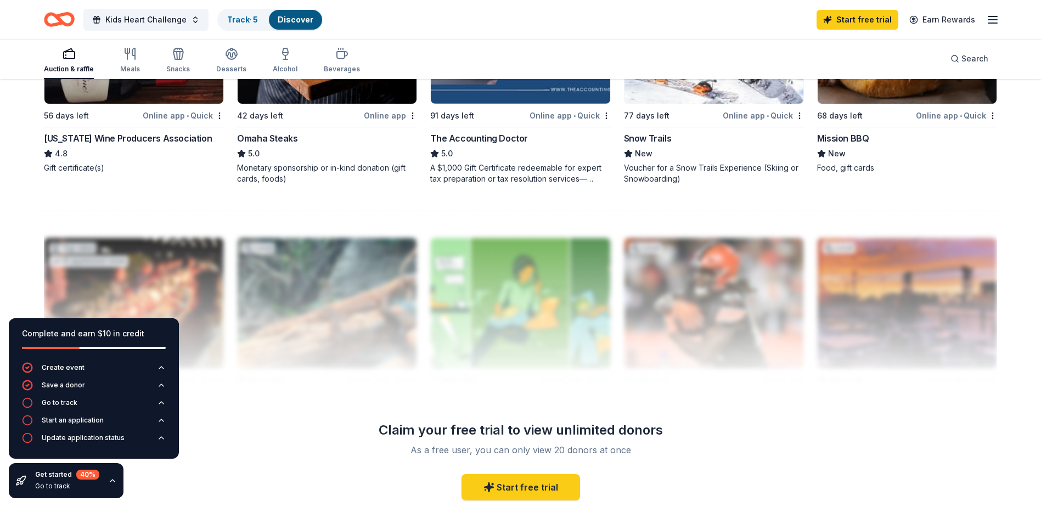
scroll to position [988, 0]
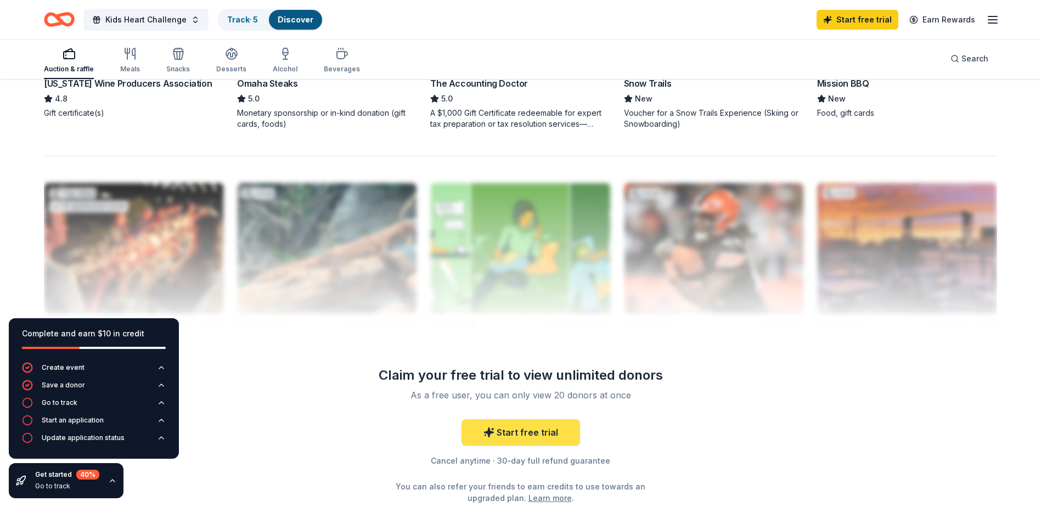
click at [527, 430] on link "Start free trial" at bounding box center [520, 432] width 119 height 26
click at [528, 436] on link "Start free trial" at bounding box center [520, 432] width 119 height 26
click at [111, 481] on icon "button" at bounding box center [112, 480] width 9 height 9
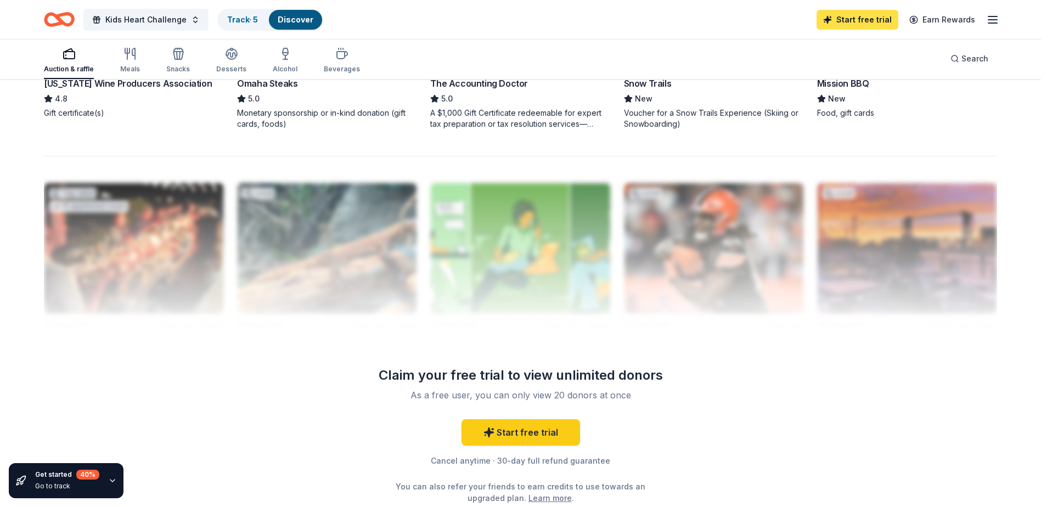
click at [867, 19] on link "Start free trial" at bounding box center [857, 20] width 82 height 20
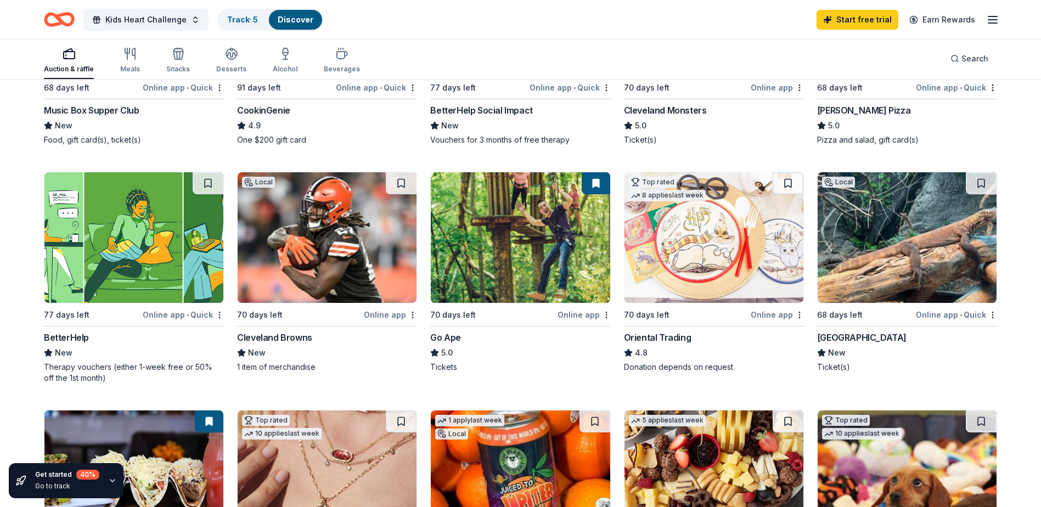
scroll to position [379, 0]
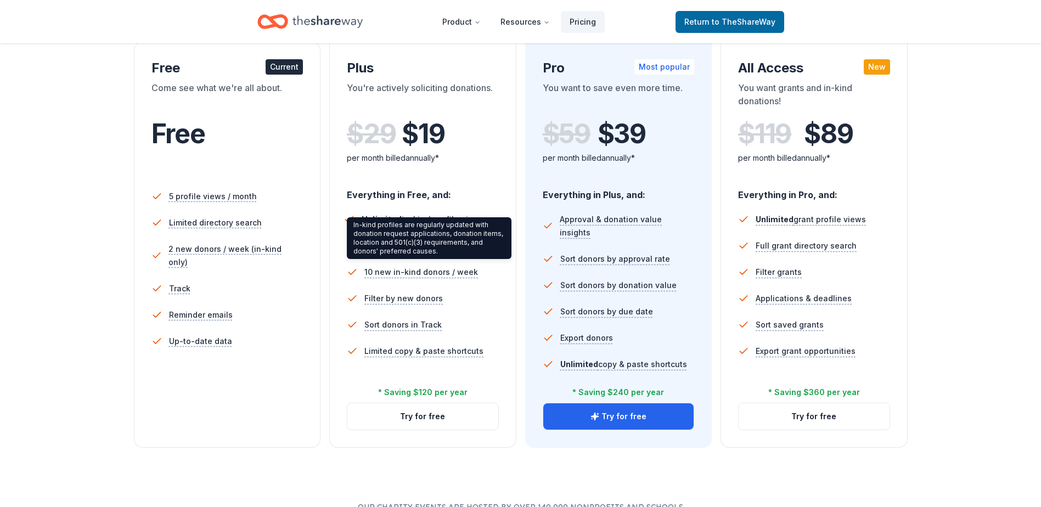
scroll to position [219, 0]
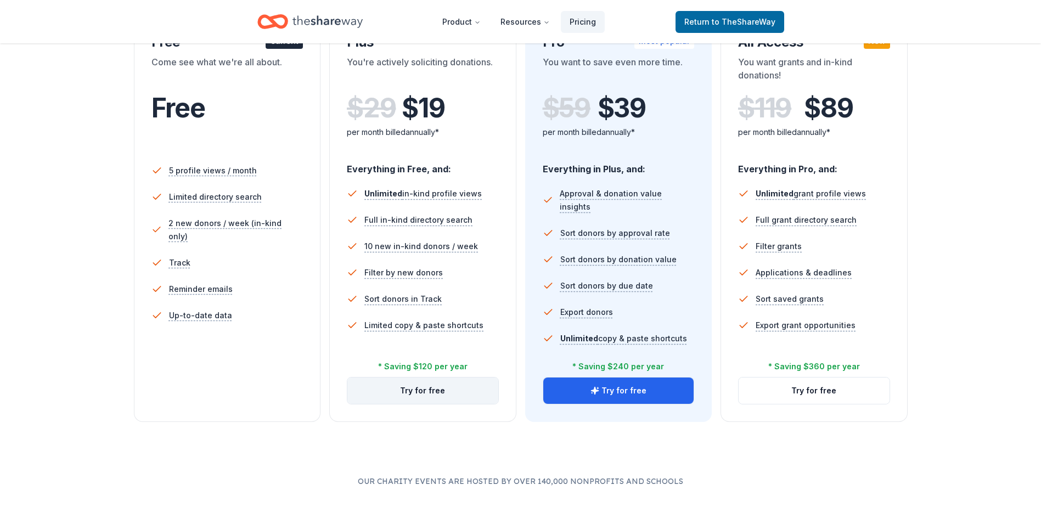
click at [423, 397] on button "Try for free" at bounding box center [422, 390] width 151 height 26
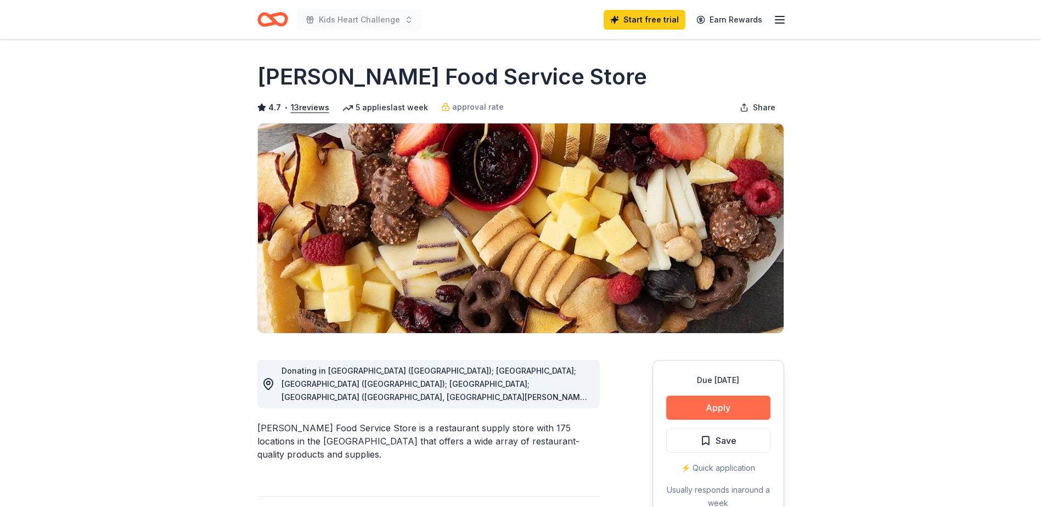
click at [726, 406] on button "Apply" at bounding box center [718, 408] width 104 height 24
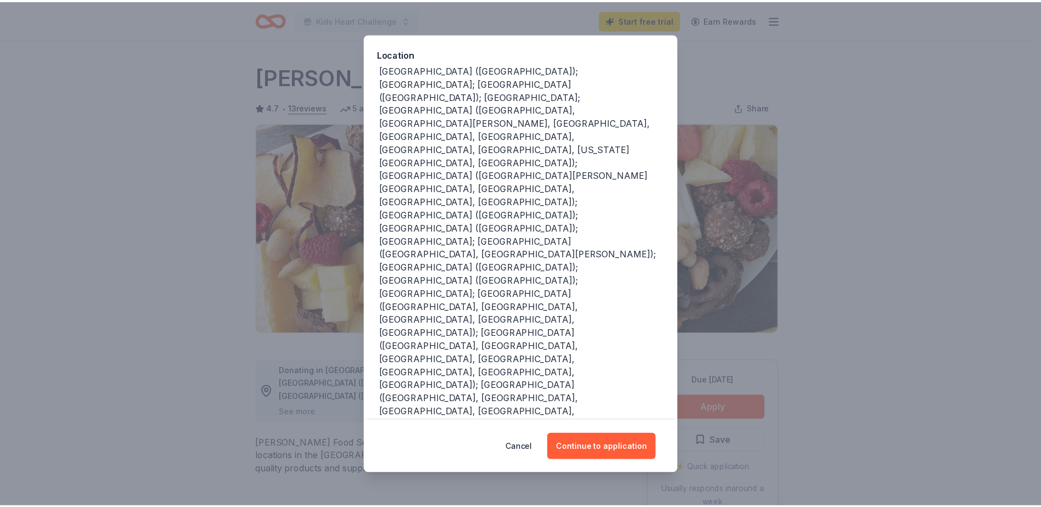
scroll to position [122, 0]
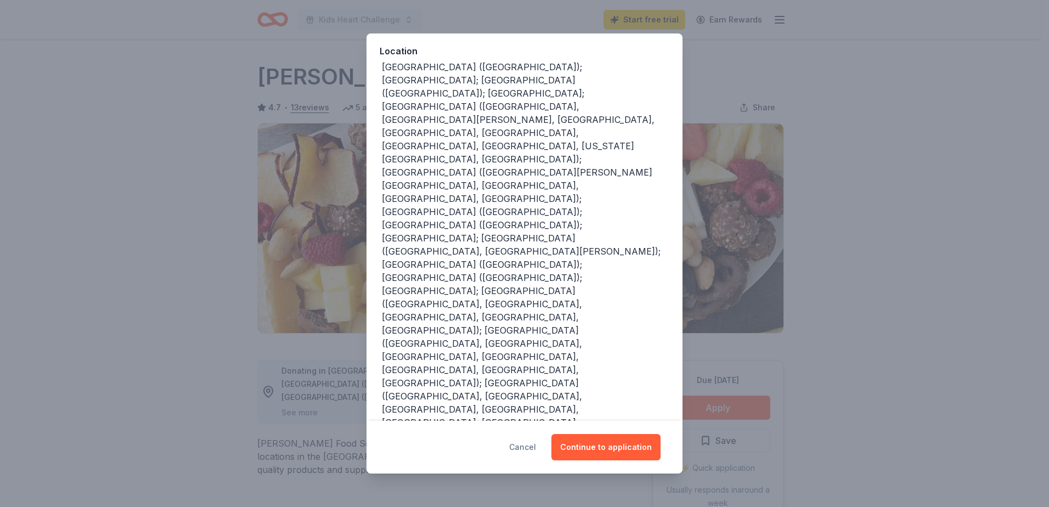
click at [527, 444] on button "Cancel" at bounding box center [522, 447] width 27 height 26
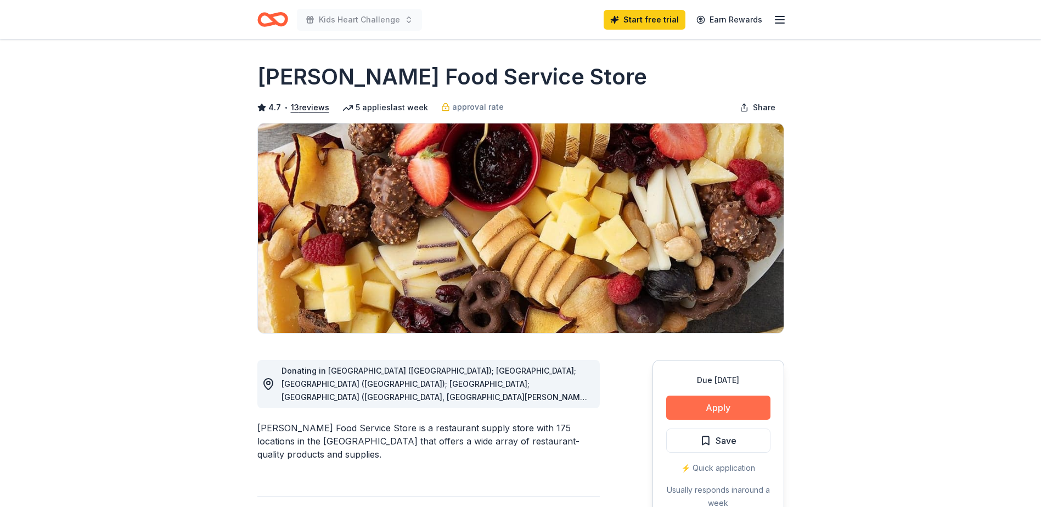
click at [735, 406] on button "Apply" at bounding box center [718, 408] width 104 height 24
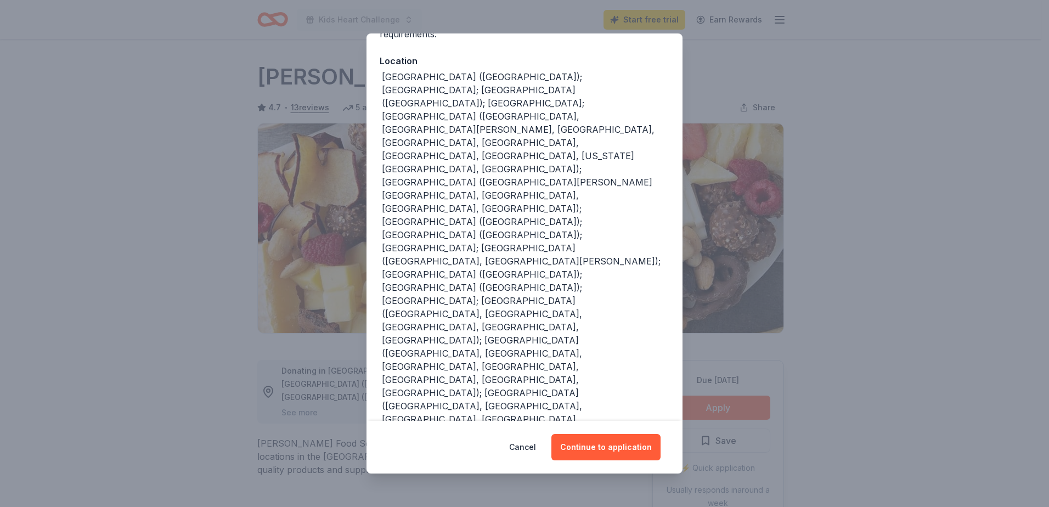
scroll to position [122, 0]
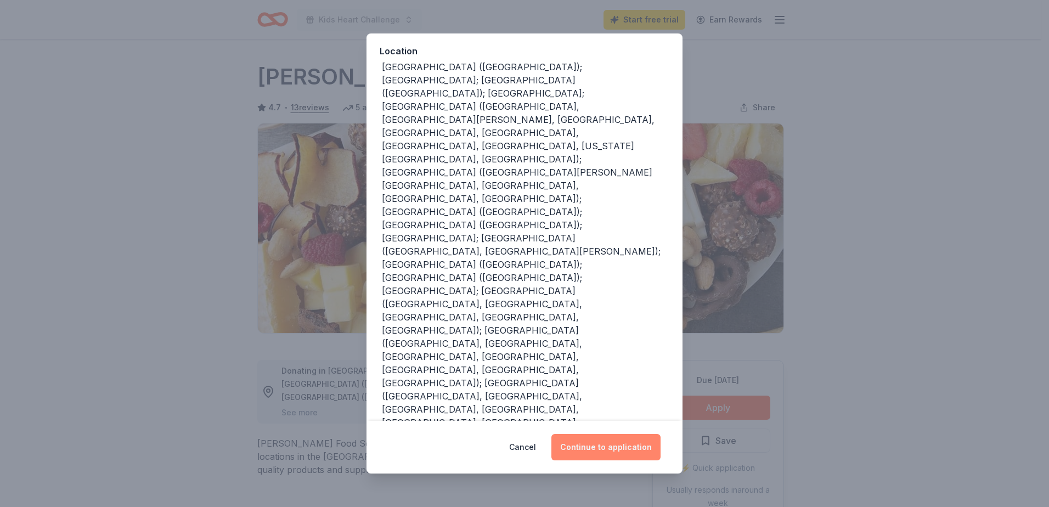
click at [608, 447] on button "Continue to application" at bounding box center [605, 447] width 109 height 26
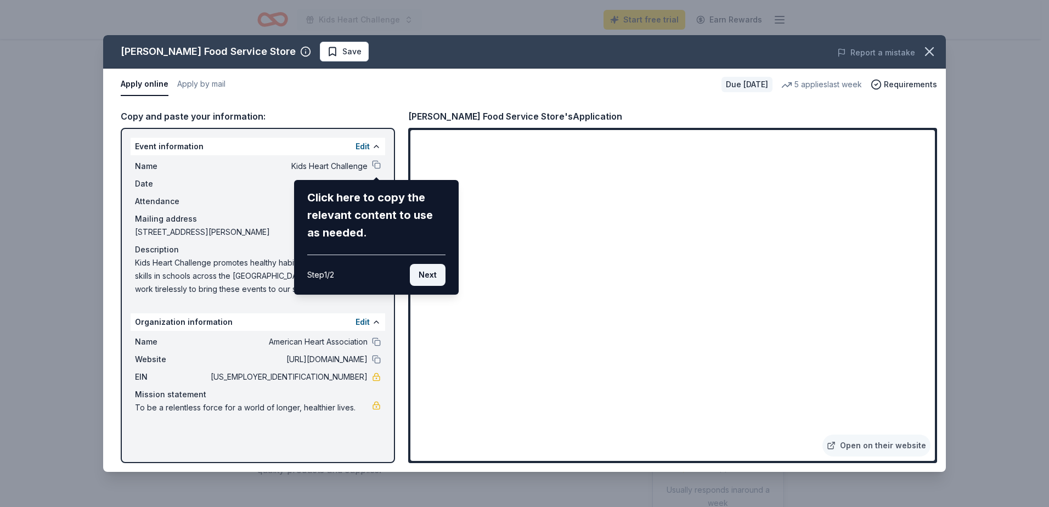
click at [429, 273] on button "Next" at bounding box center [428, 275] width 36 height 22
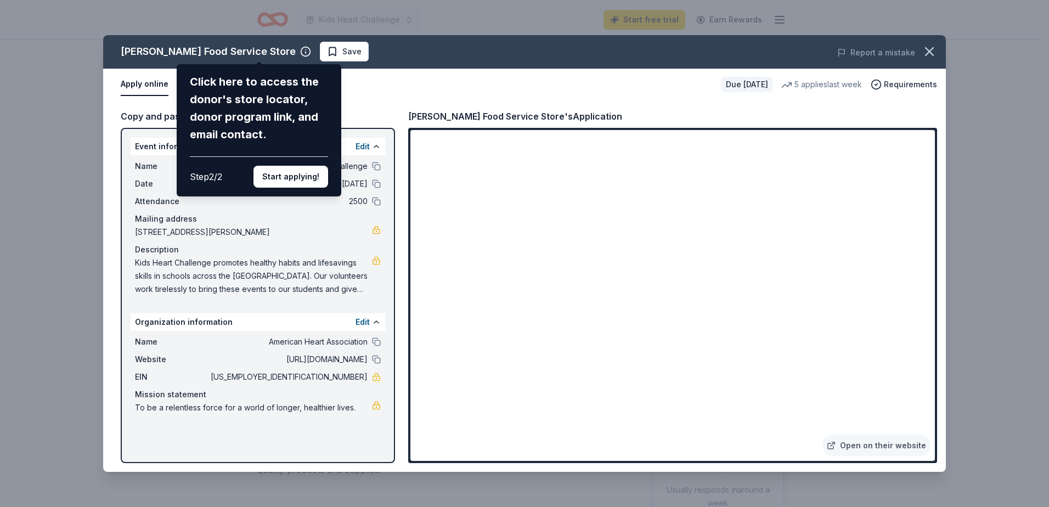
click at [438, 358] on div "Gordon Food Service Store Click here to access the donor's store locator, donor…" at bounding box center [524, 253] width 843 height 437
click at [278, 177] on button "Start applying!" at bounding box center [290, 177] width 75 height 22
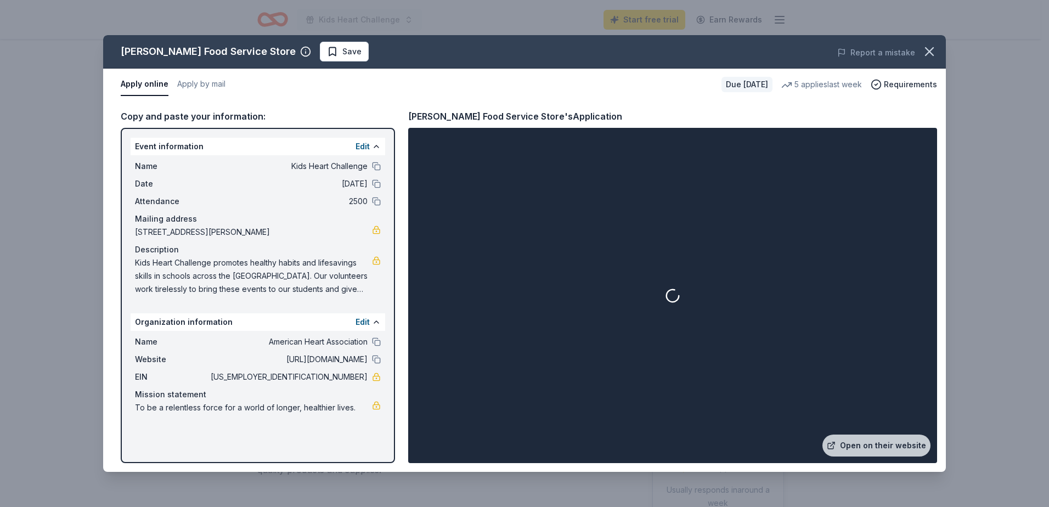
drag, startPoint x: 929, startPoint y: 290, endPoint x: 929, endPoint y: 332, distance: 41.7
click at [929, 332] on div "Gordon Food Service Store Save Report a mistake Apply online Apply by mail Due …" at bounding box center [524, 253] width 843 height 437
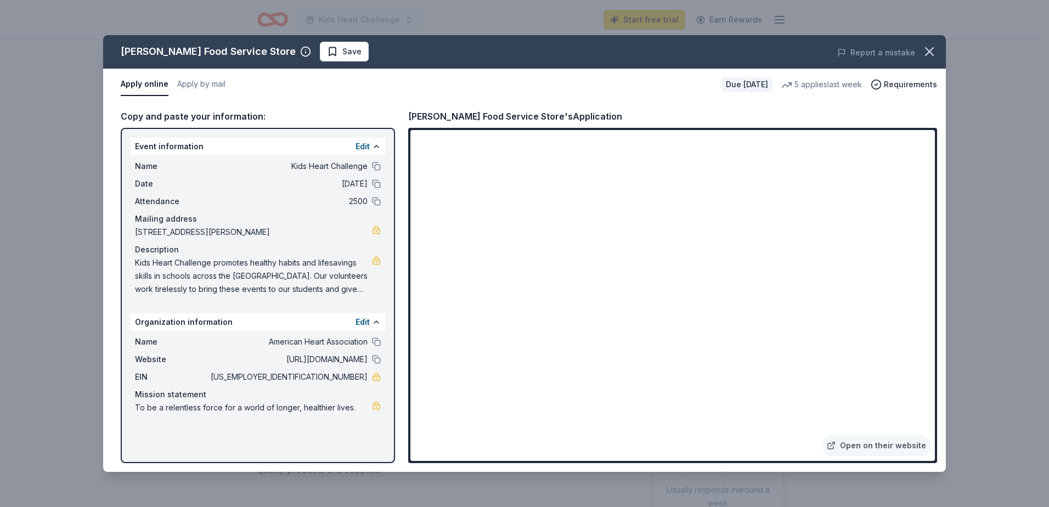
click at [211, 256] on span "Kids Heart Challenge promotes healthy habits and lifesavings skills in schools …" at bounding box center [253, 276] width 237 height 40
click at [167, 271] on span "Kids Heart Challenge promotes healthy habits and lifesavings skills in schools …" at bounding box center [253, 276] width 237 height 40
click at [327, 280] on span "Kids Heart Challenge promotes healthy habits and lifesavings skills in schools …" at bounding box center [253, 276] width 237 height 40
drag, startPoint x: 137, startPoint y: 262, endPoint x: 235, endPoint y: 276, distance: 98.7
click at [235, 276] on span "Kids Heart Challenge promotes healthy habits and lifesavings skills in schools …" at bounding box center [253, 276] width 237 height 40
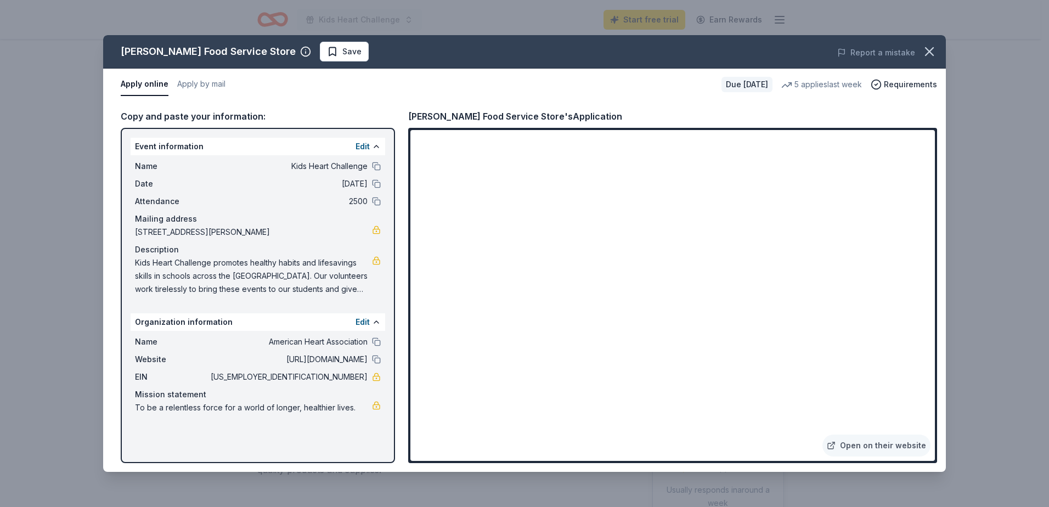
click at [370, 148] on div "Edit" at bounding box center [368, 146] width 25 height 13
click at [365, 148] on button "Edit" at bounding box center [363, 146] width 14 height 13
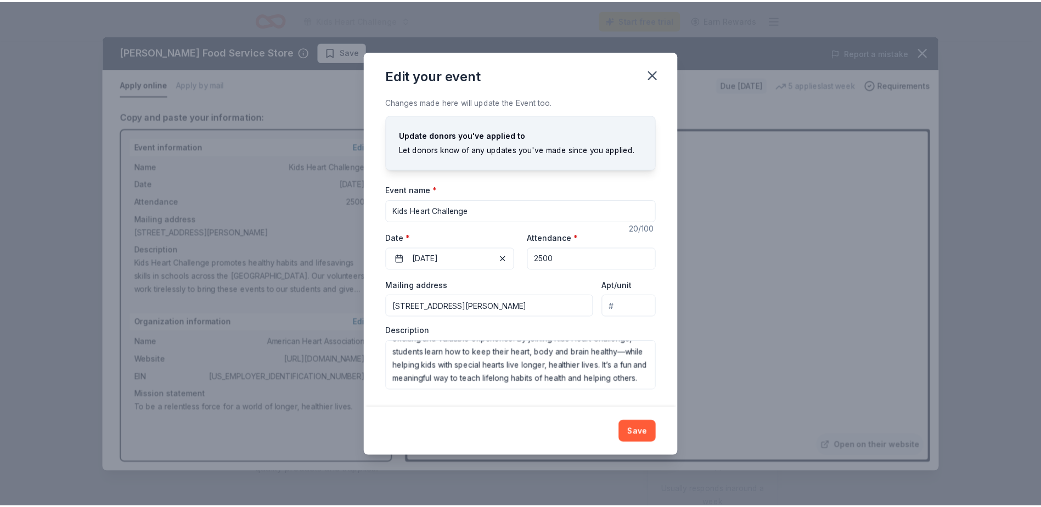
scroll to position [0, 0]
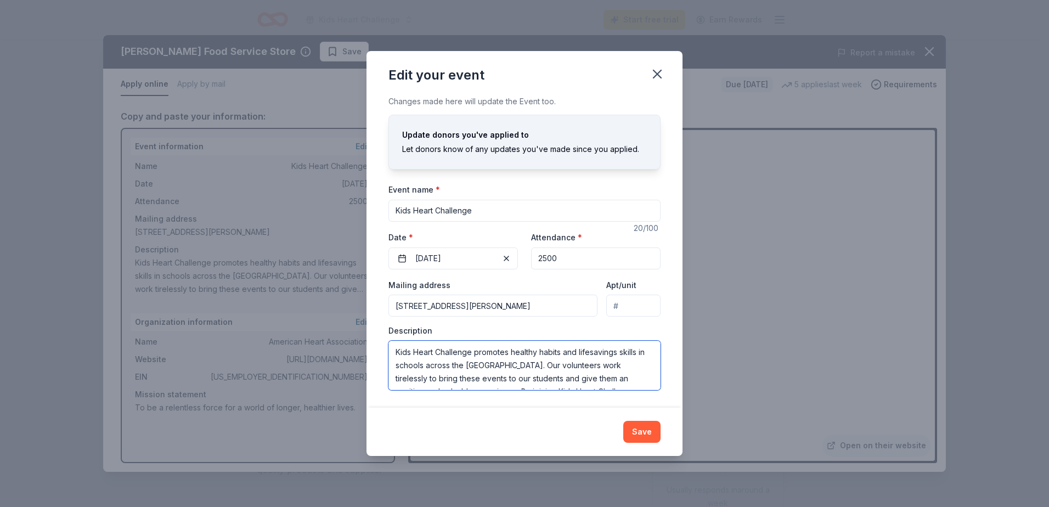
click at [504, 361] on textarea "Kids Heart Challenge promotes healthy habits and lifesavings skills in schools …" at bounding box center [524, 365] width 272 height 49
click at [659, 76] on icon "button" at bounding box center [657, 74] width 8 height 8
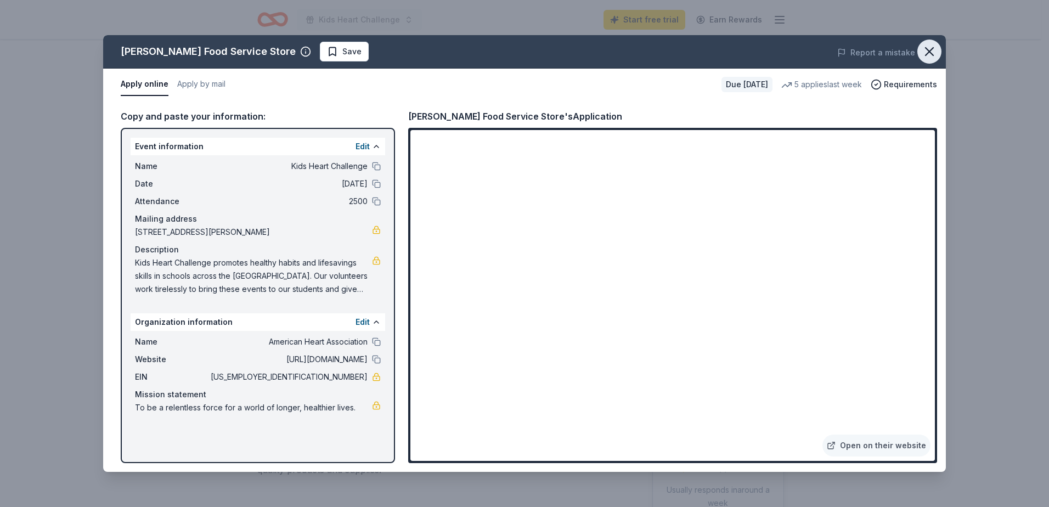
click at [931, 46] on icon "button" at bounding box center [929, 51] width 15 height 15
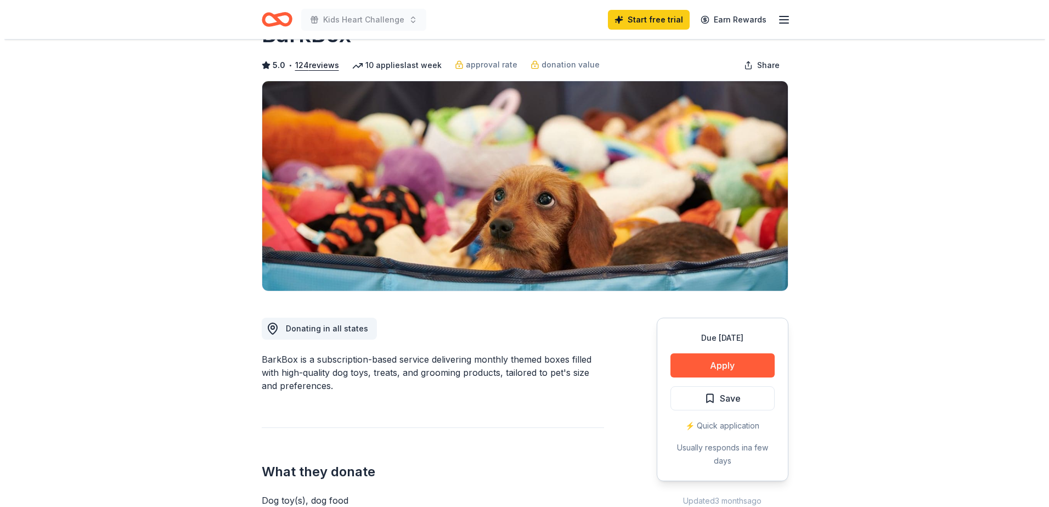
scroll to position [165, 0]
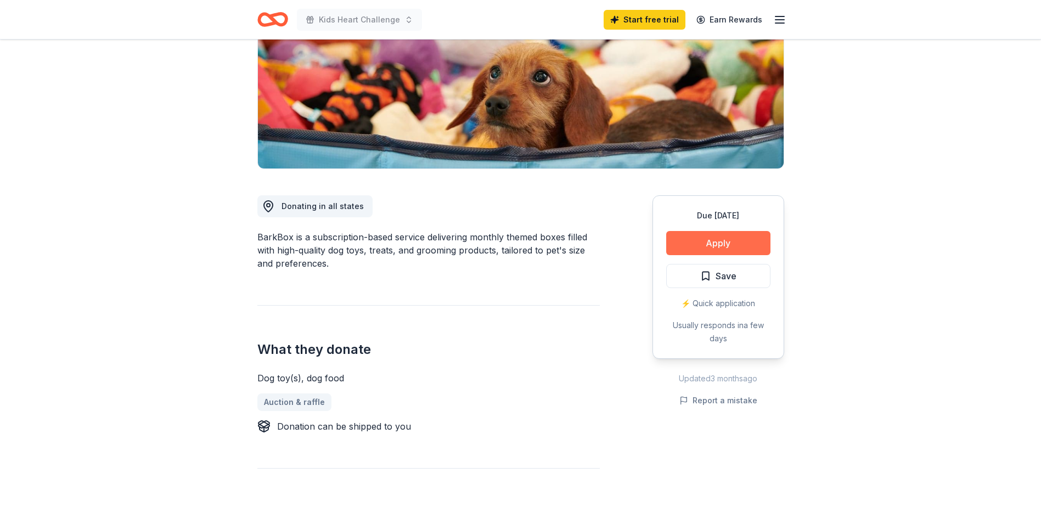
click at [724, 244] on button "Apply" at bounding box center [718, 243] width 104 height 24
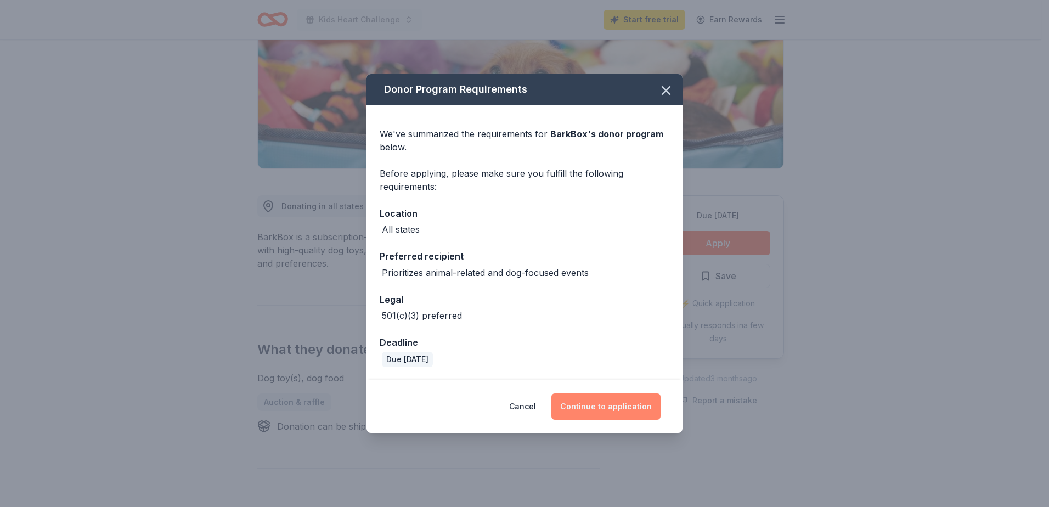
click at [616, 410] on button "Continue to application" at bounding box center [605, 406] width 109 height 26
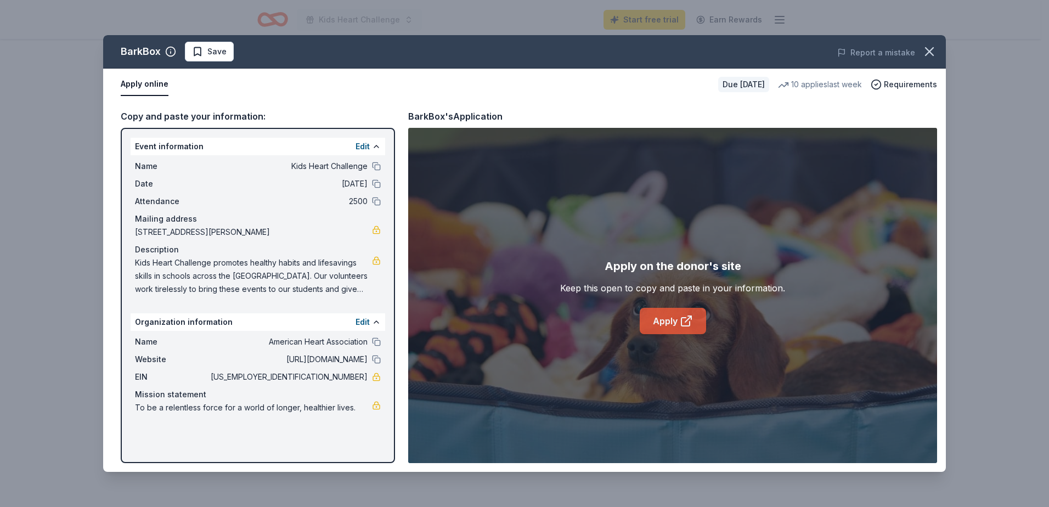
click at [676, 320] on link "Apply" at bounding box center [673, 321] width 66 height 26
click at [377, 319] on button at bounding box center [376, 322] width 9 height 9
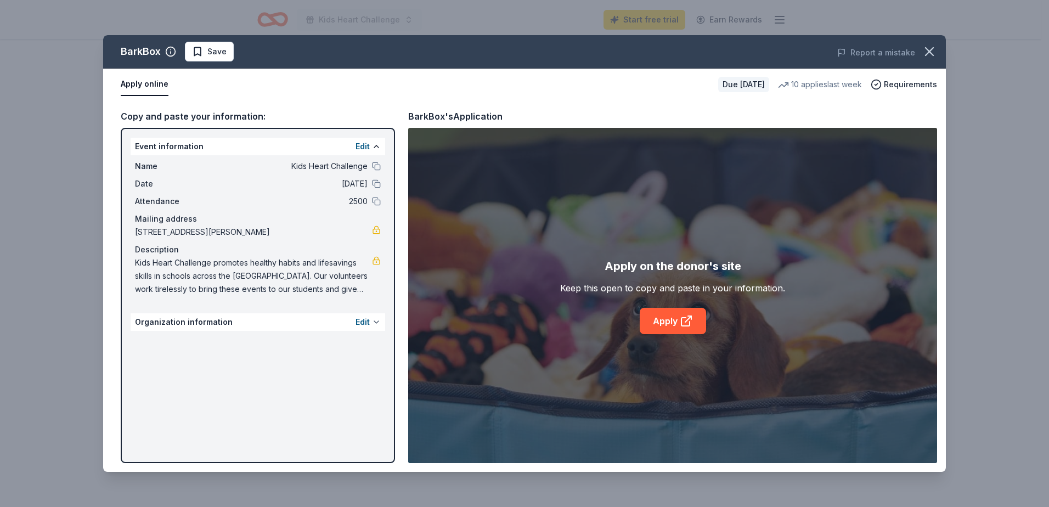
click at [376, 319] on button at bounding box center [376, 322] width 9 height 9
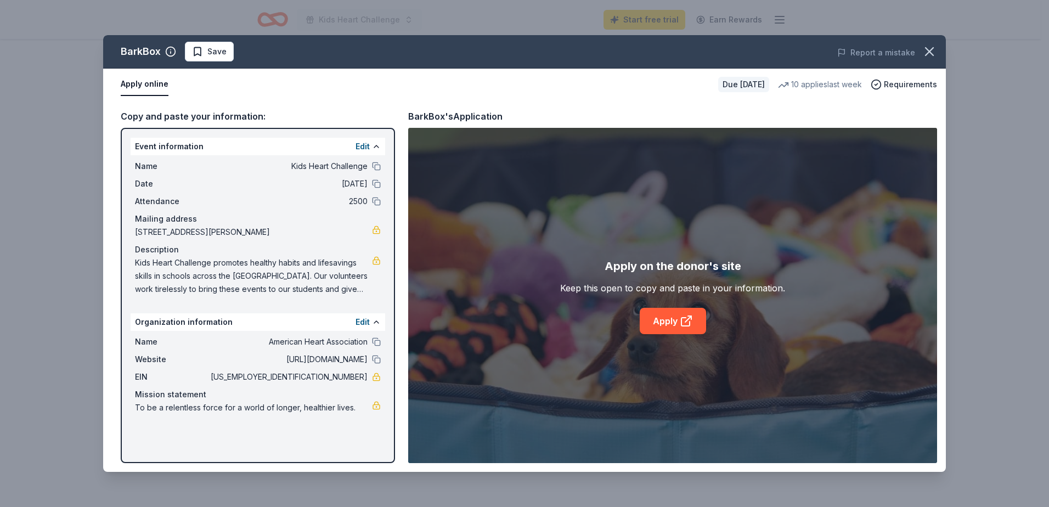
drag, startPoint x: 326, startPoint y: 377, endPoint x: 365, endPoint y: 376, distance: 39.0
click at [365, 376] on span "[US_EMPLOYER_IDENTIFICATION_NUMBER]" at bounding box center [287, 376] width 159 height 13
click at [354, 376] on span "[US_EMPLOYER_IDENTIFICATION_NUMBER]" at bounding box center [287, 376] width 159 height 13
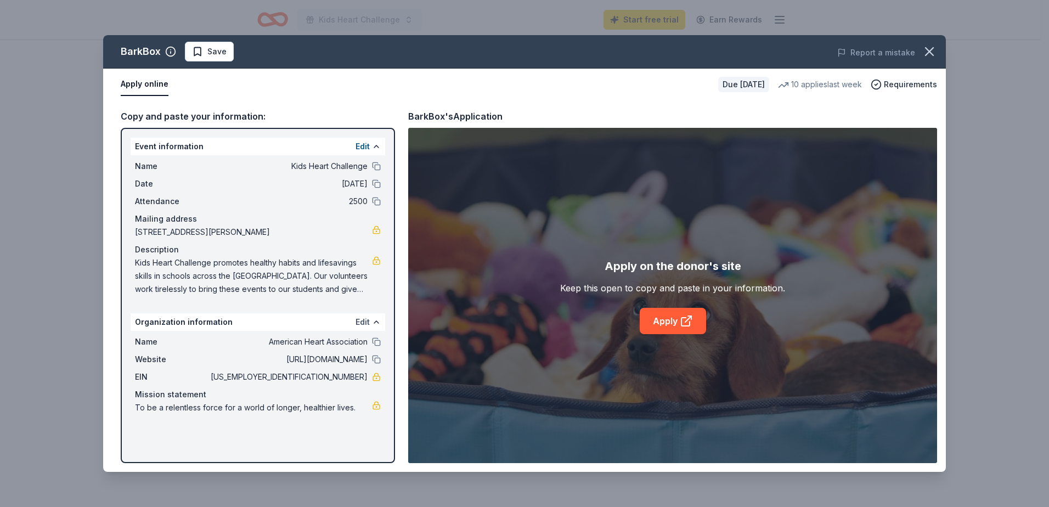
click at [363, 324] on button "Edit" at bounding box center [363, 321] width 14 height 13
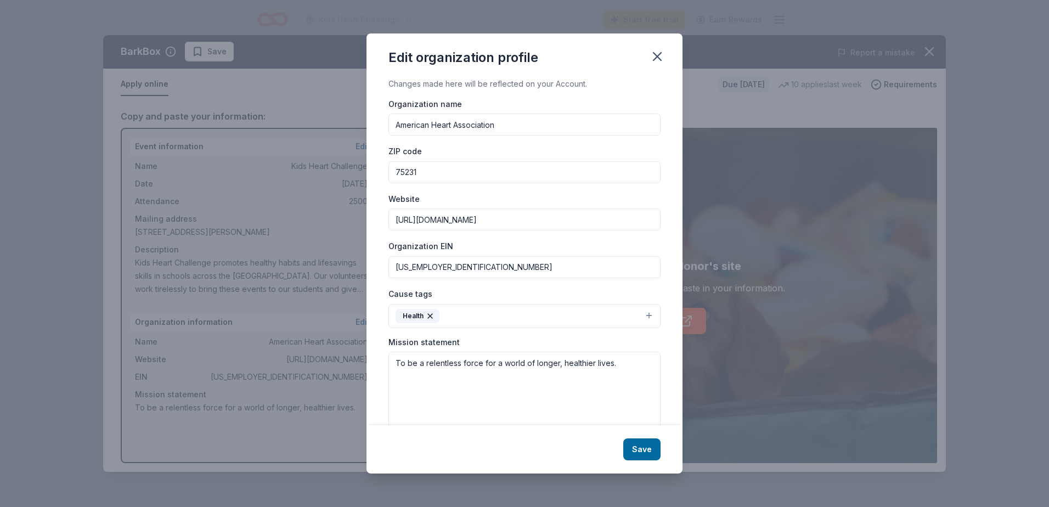
drag, startPoint x: 441, startPoint y: 268, endPoint x: 308, endPoint y: 263, distance: 133.4
click at [308, 263] on div "Edit organization profile Changes made here will be reflected on your Account. …" at bounding box center [524, 253] width 1049 height 507
click at [663, 56] on icon "button" at bounding box center [657, 56] width 15 height 15
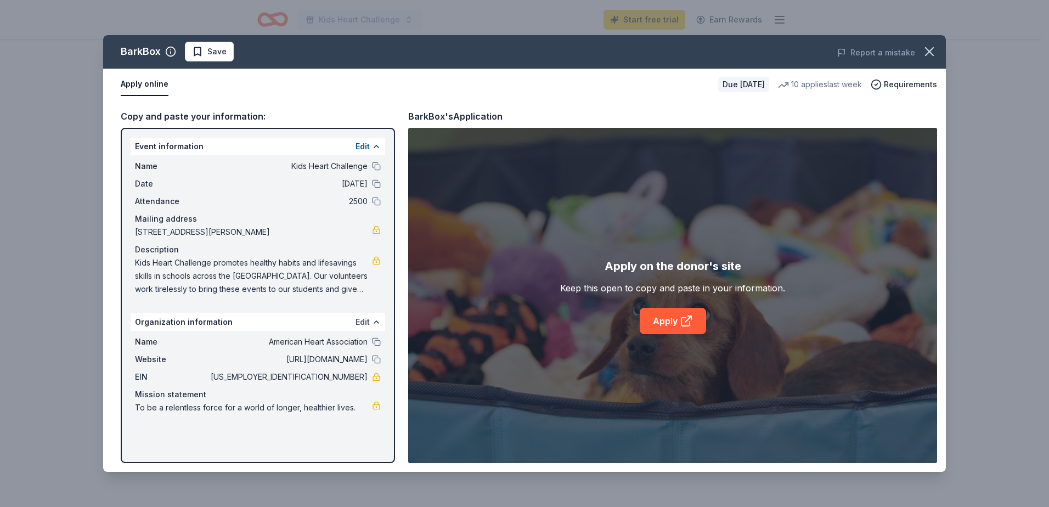
click at [363, 320] on button "Edit" at bounding box center [363, 321] width 14 height 13
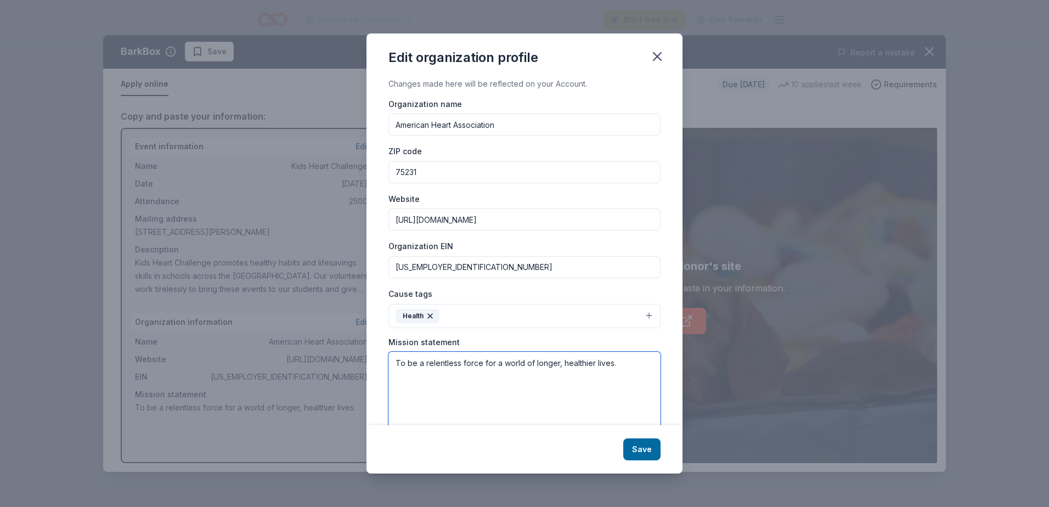
drag, startPoint x: 589, startPoint y: 364, endPoint x: 396, endPoint y: 358, distance: 192.7
click at [396, 358] on textarea "To be a relentless force for a world of longer, healthier lives." at bounding box center [524, 390] width 272 height 76
click at [650, 57] on icon "button" at bounding box center [657, 56] width 15 height 15
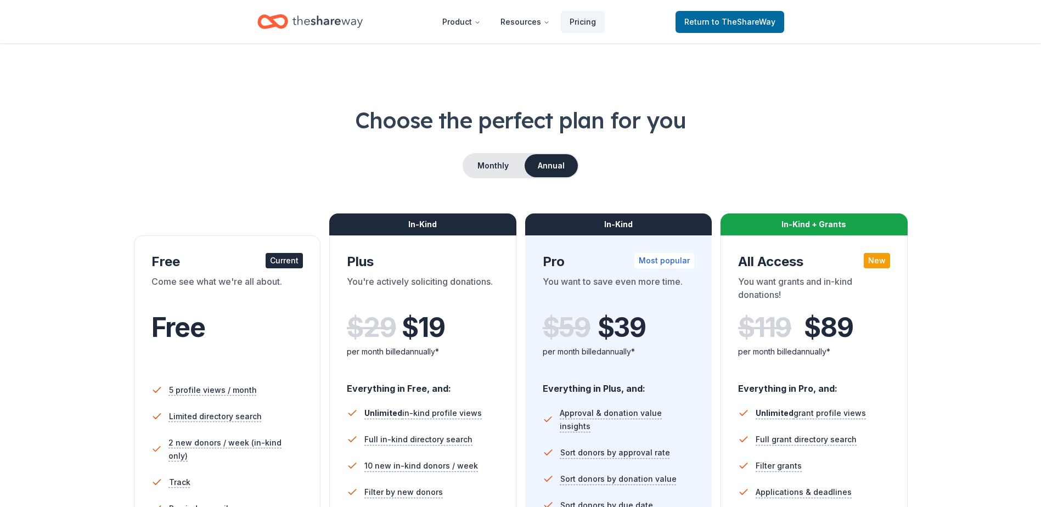
scroll to position [219, 0]
